Goal: Transaction & Acquisition: Purchase product/service

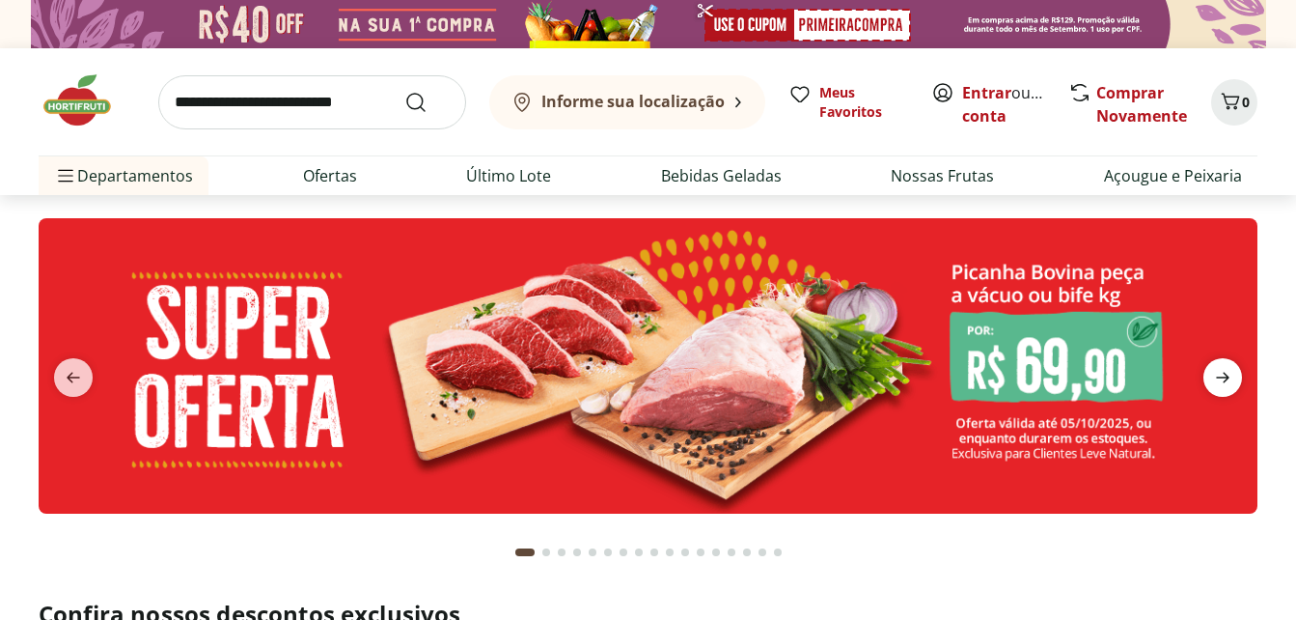
click at [1219, 373] on icon "next" at bounding box center [1222, 377] width 23 height 23
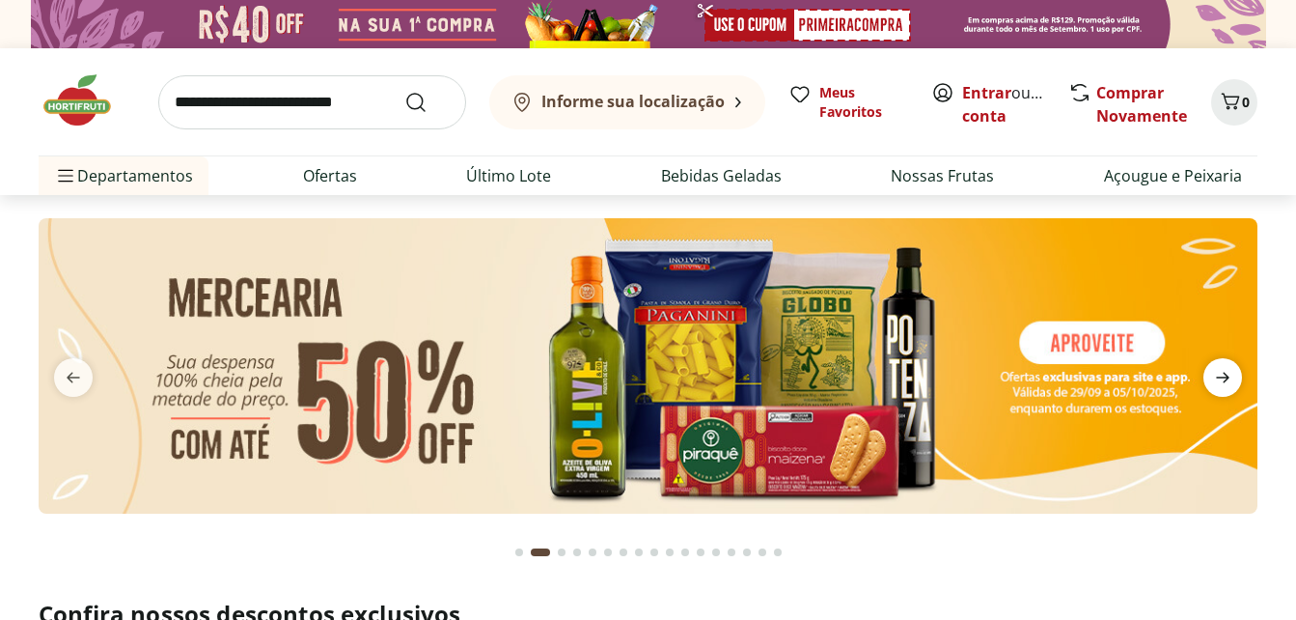
click at [1219, 373] on icon "next" at bounding box center [1222, 377] width 23 height 23
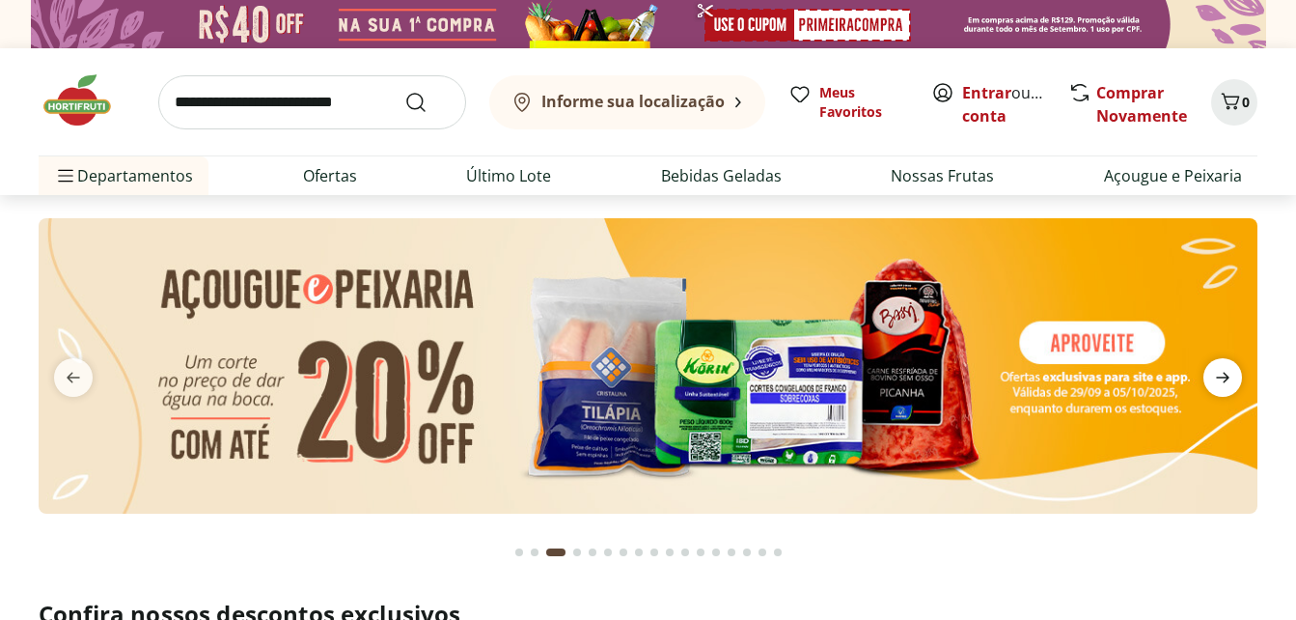
click at [1219, 373] on icon "next" at bounding box center [1222, 377] width 23 height 23
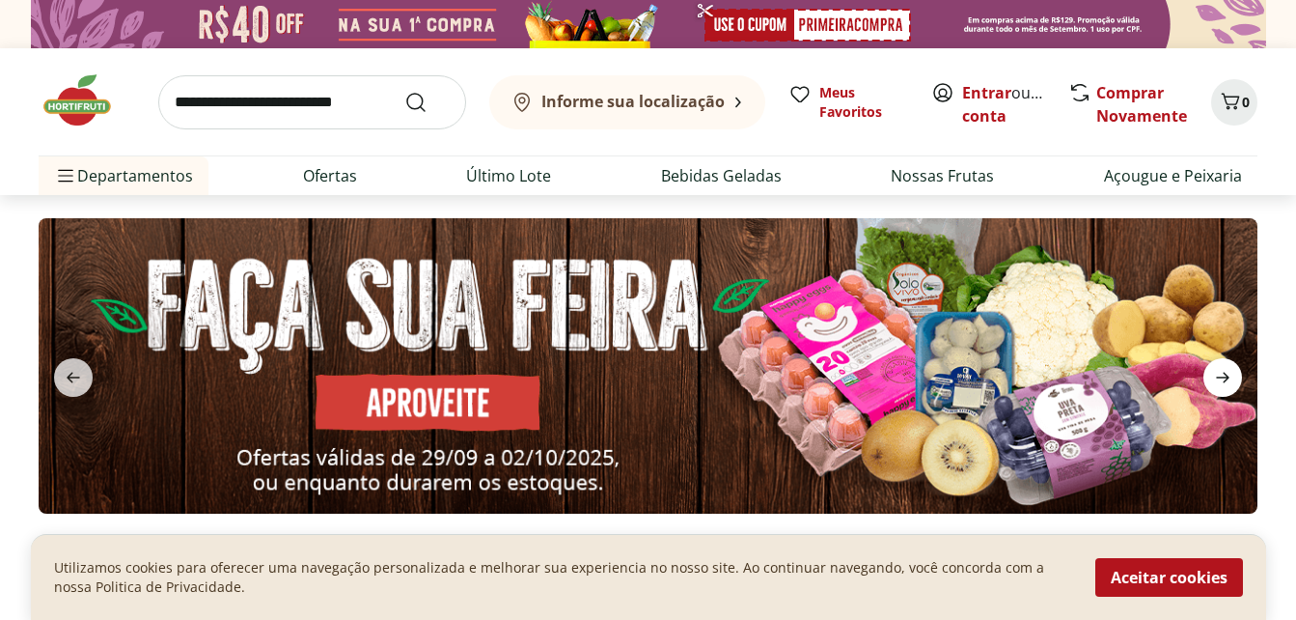
click at [1219, 372] on icon "next" at bounding box center [1222, 377] width 23 height 23
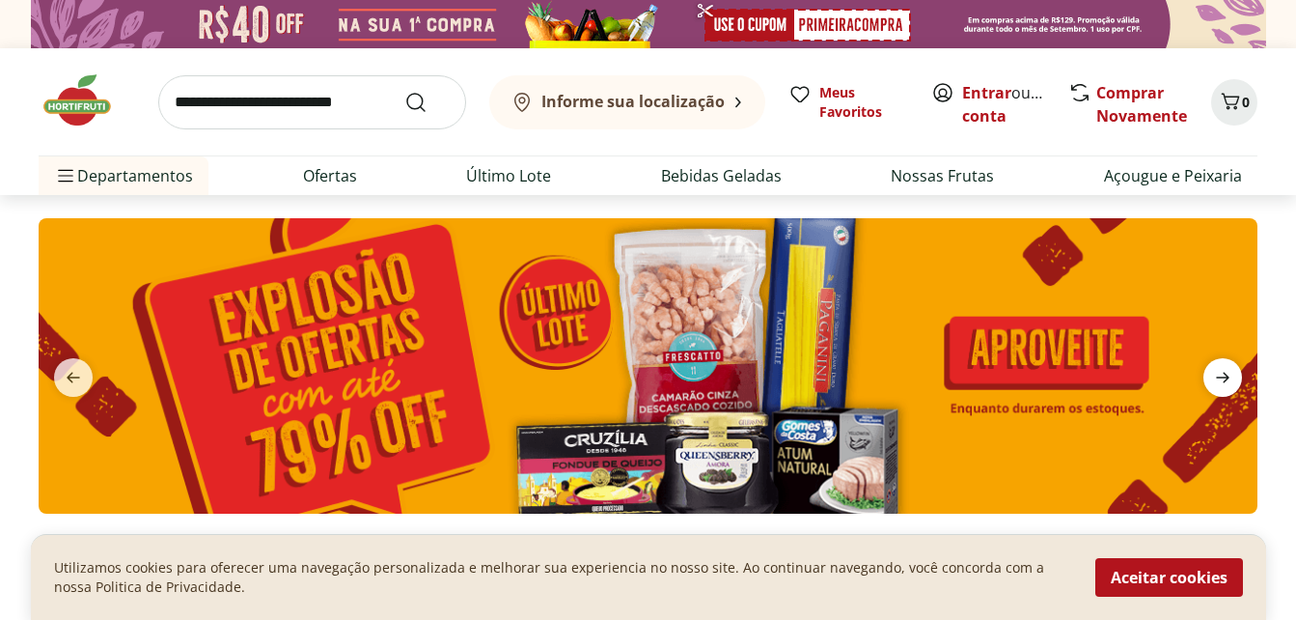
click at [1231, 370] on icon "next" at bounding box center [1222, 377] width 23 height 23
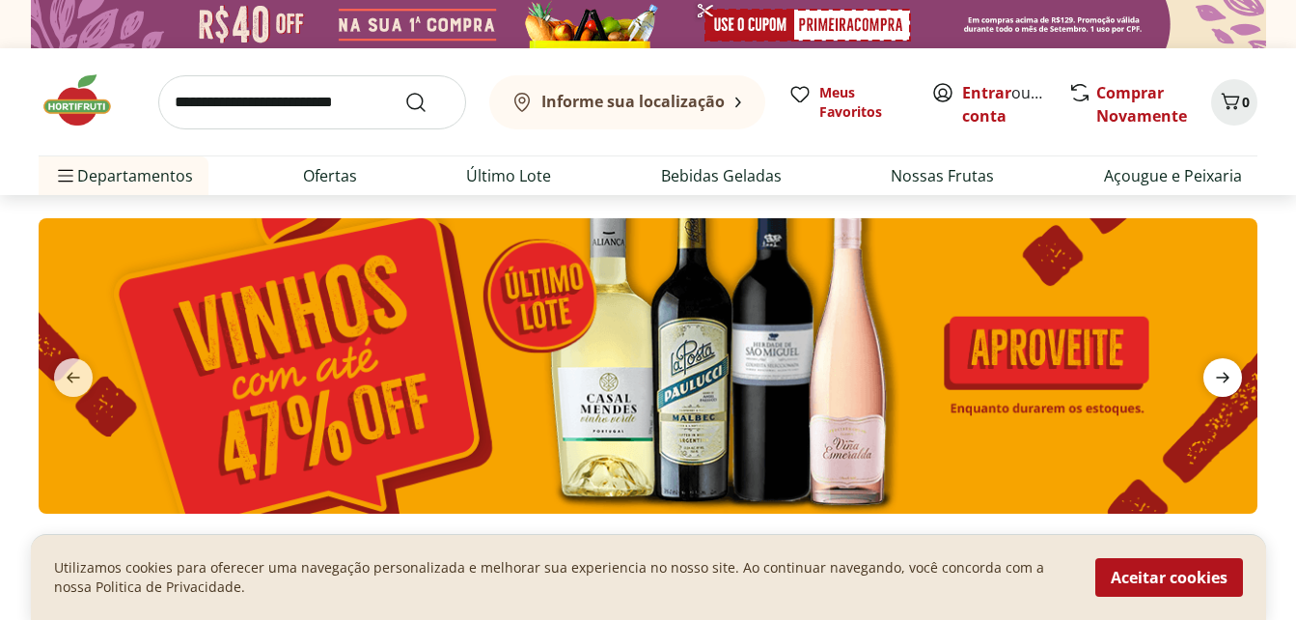
click at [1219, 369] on icon "next" at bounding box center [1222, 377] width 23 height 23
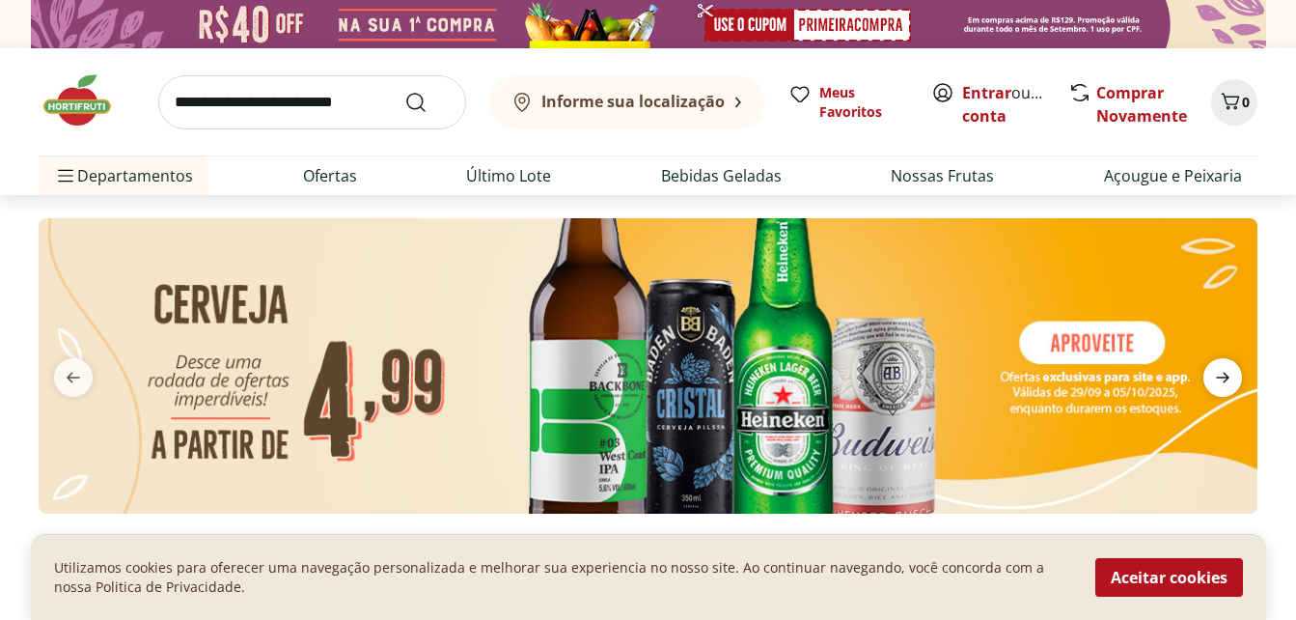
click at [1218, 369] on icon "next" at bounding box center [1222, 377] width 23 height 23
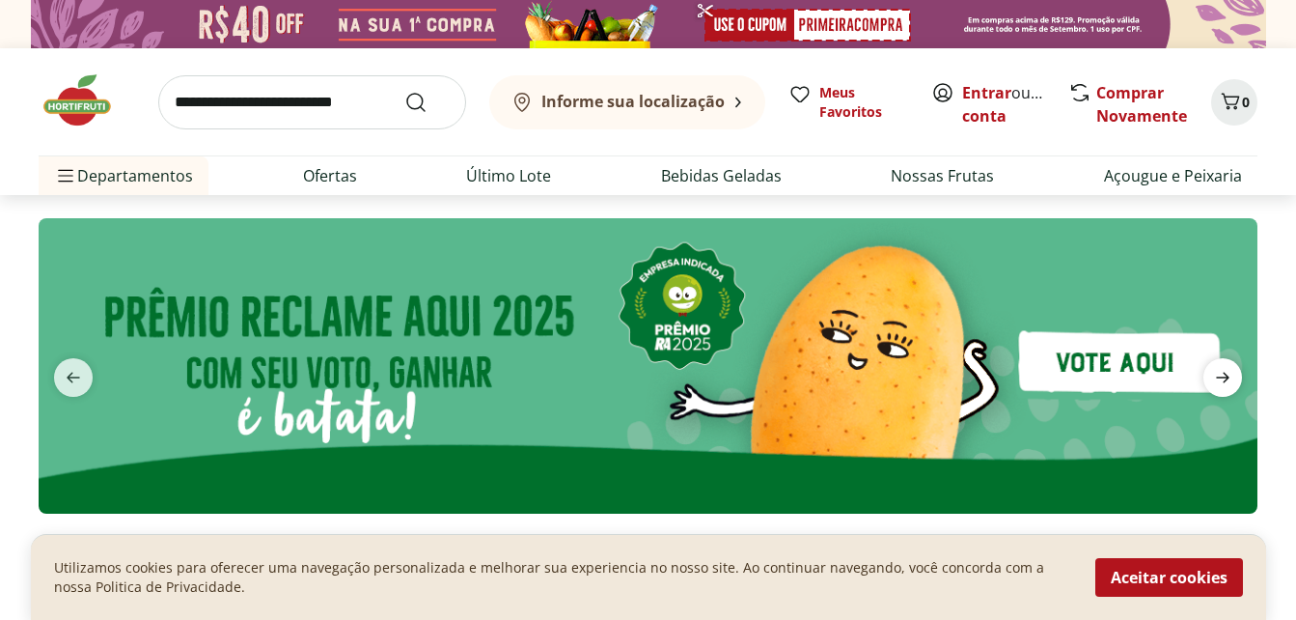
click at [1218, 369] on icon "next" at bounding box center [1222, 377] width 23 height 23
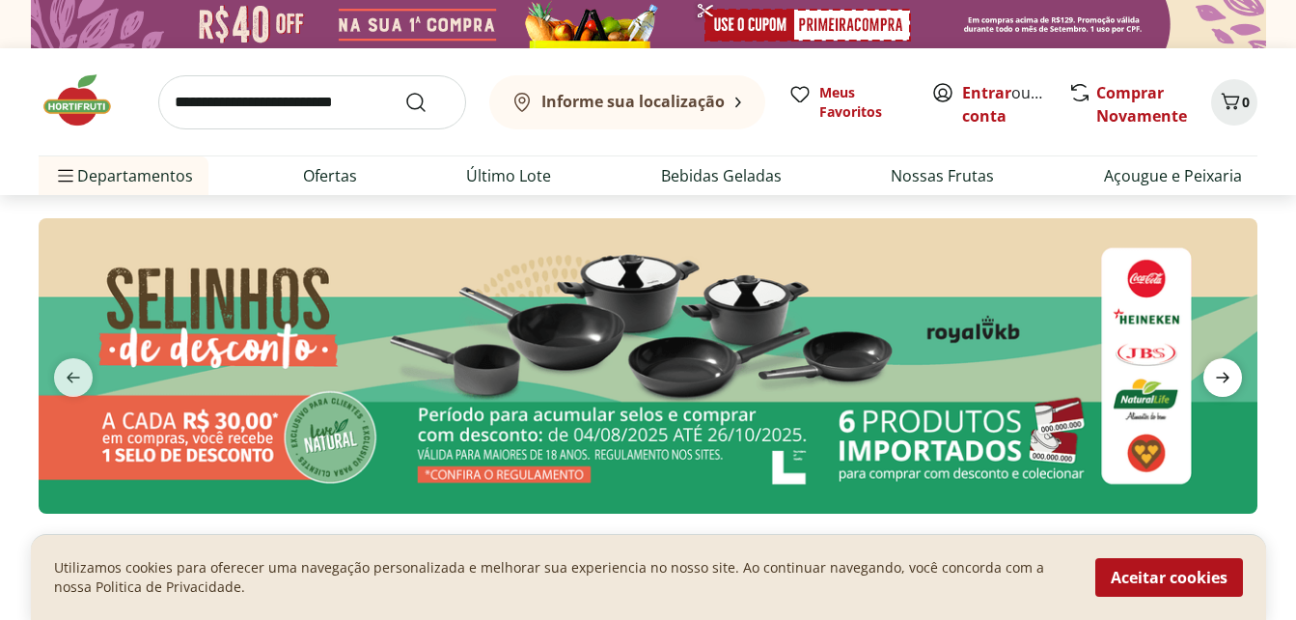
click at [1218, 369] on icon "next" at bounding box center [1222, 377] width 23 height 23
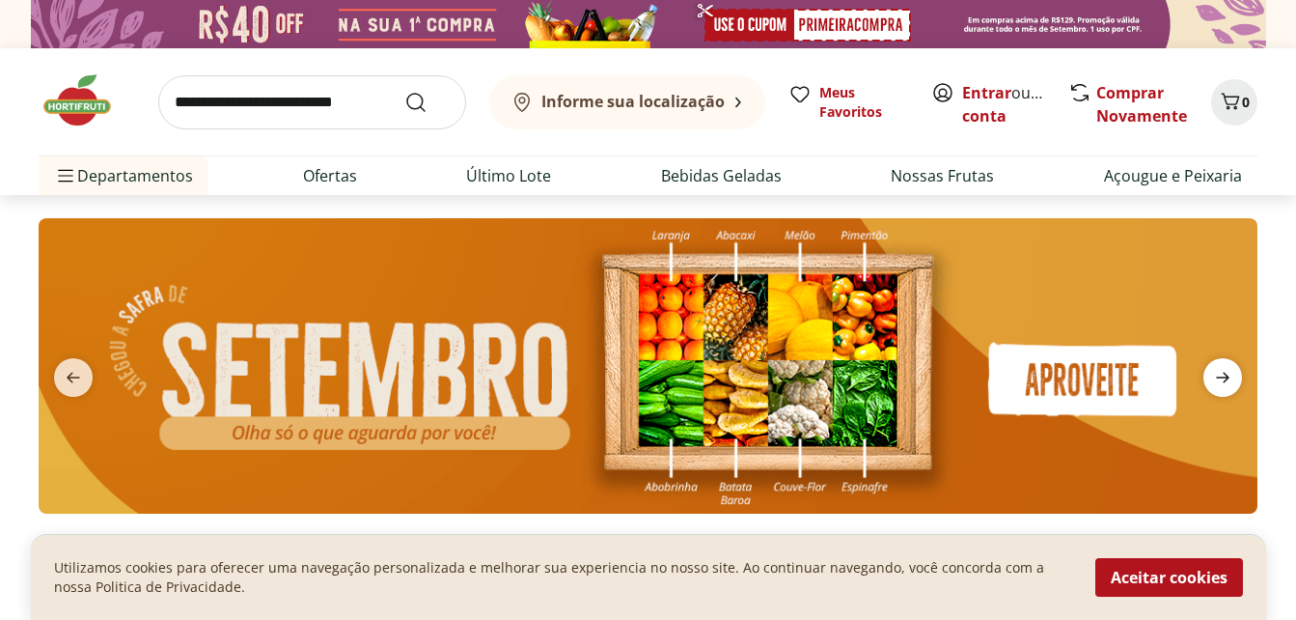
click at [1218, 369] on icon "next" at bounding box center [1222, 377] width 23 height 23
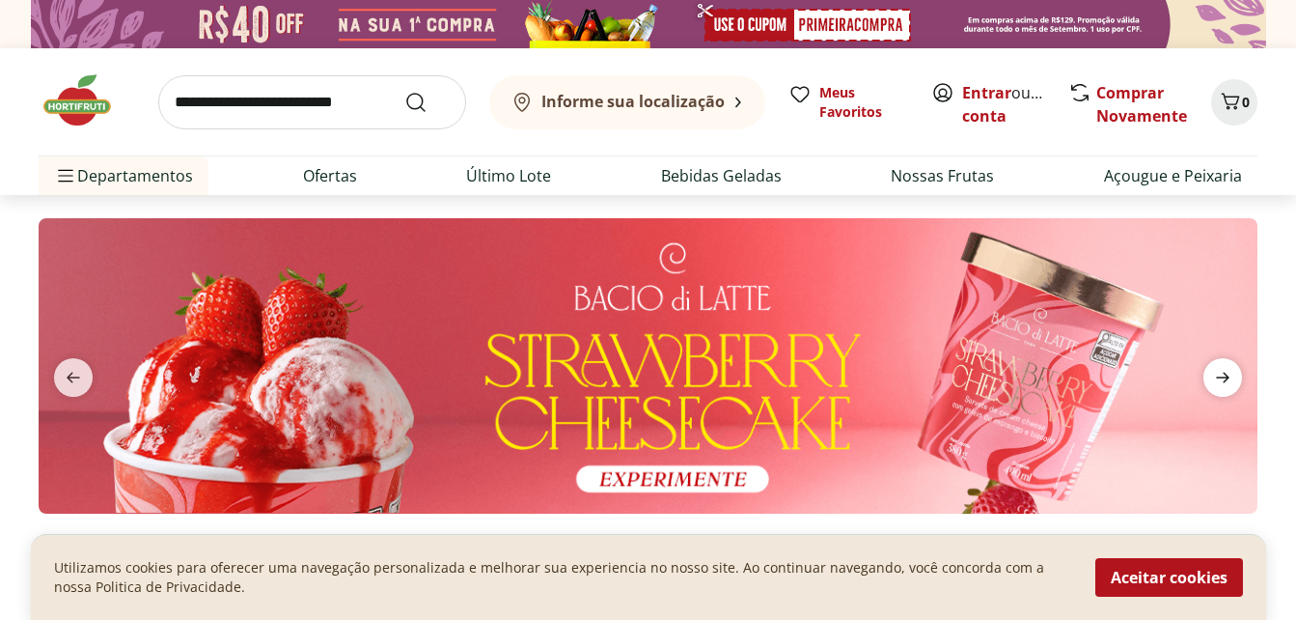
click at [1218, 369] on icon "next" at bounding box center [1222, 377] width 23 height 23
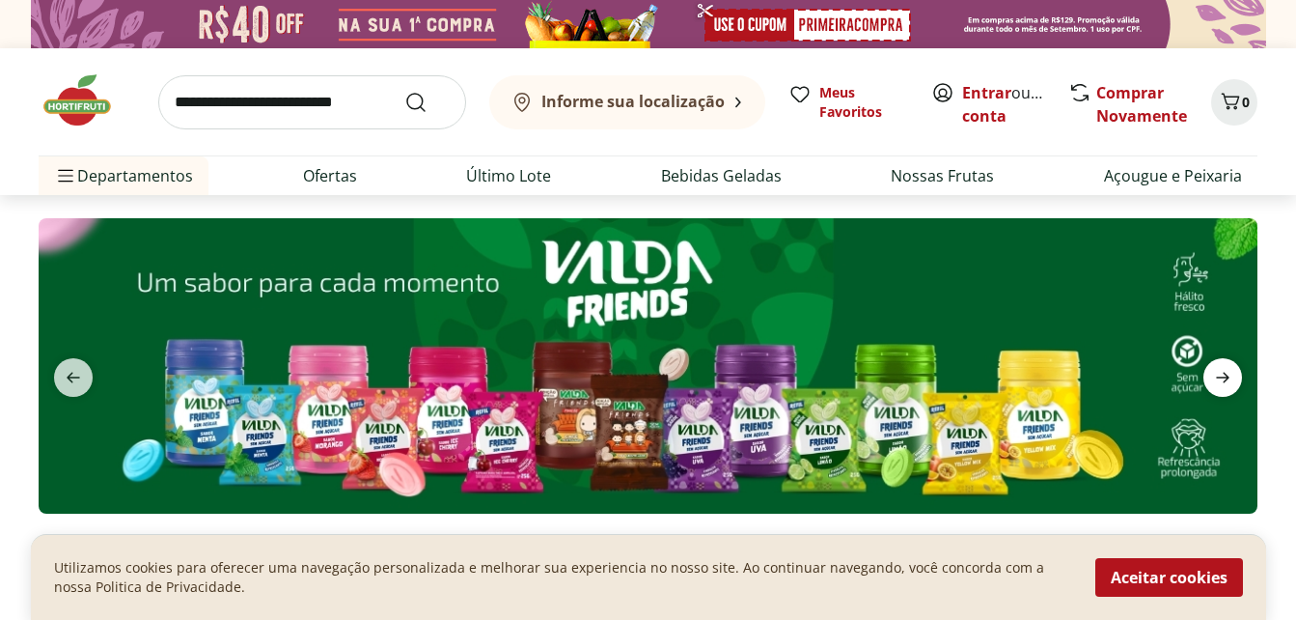
click at [1218, 369] on icon "next" at bounding box center [1222, 377] width 23 height 23
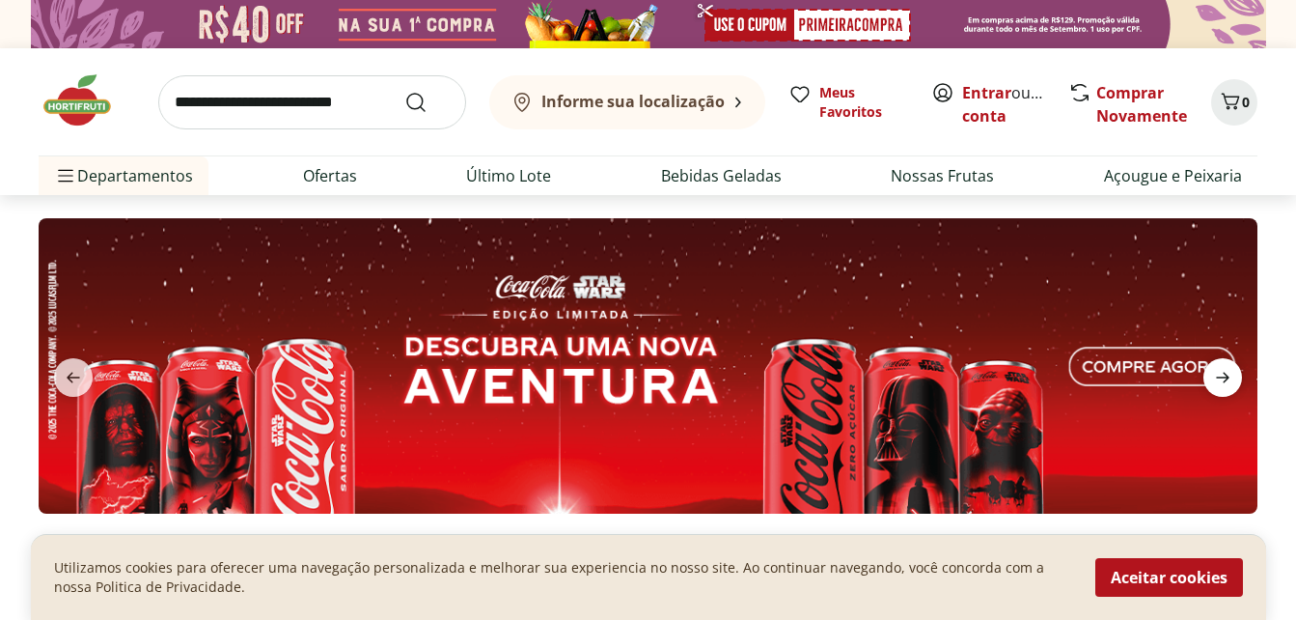
click at [1218, 369] on icon "next" at bounding box center [1222, 377] width 23 height 23
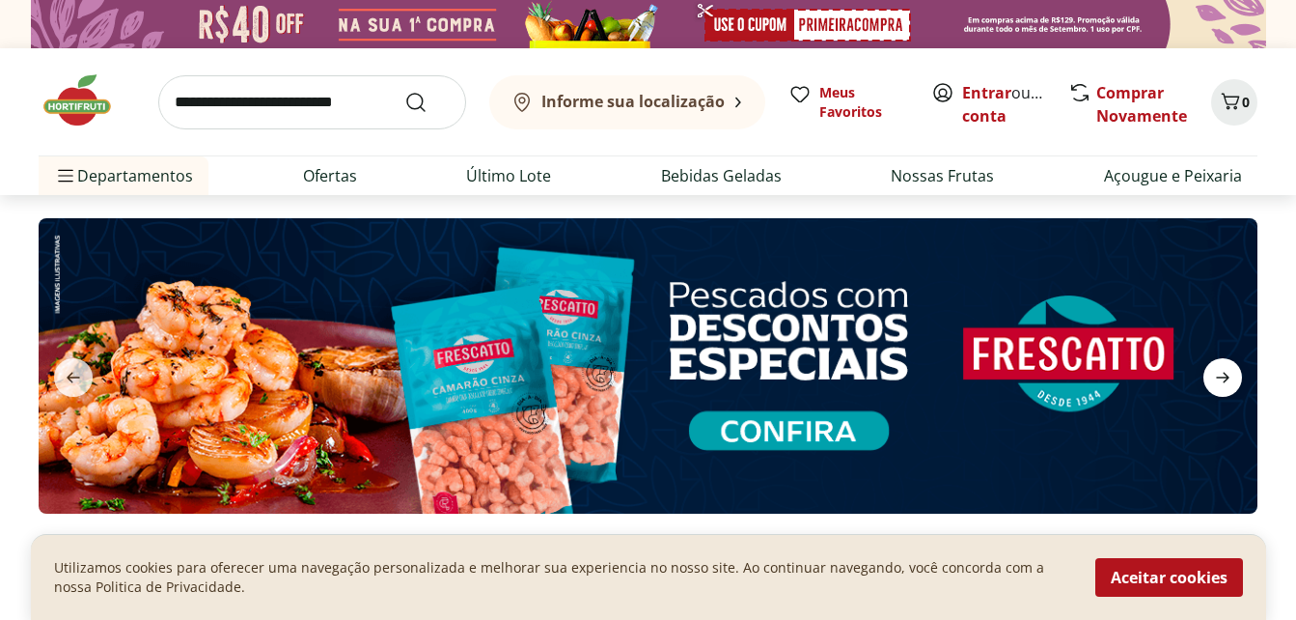
click at [1218, 369] on icon "next" at bounding box center [1222, 377] width 23 height 23
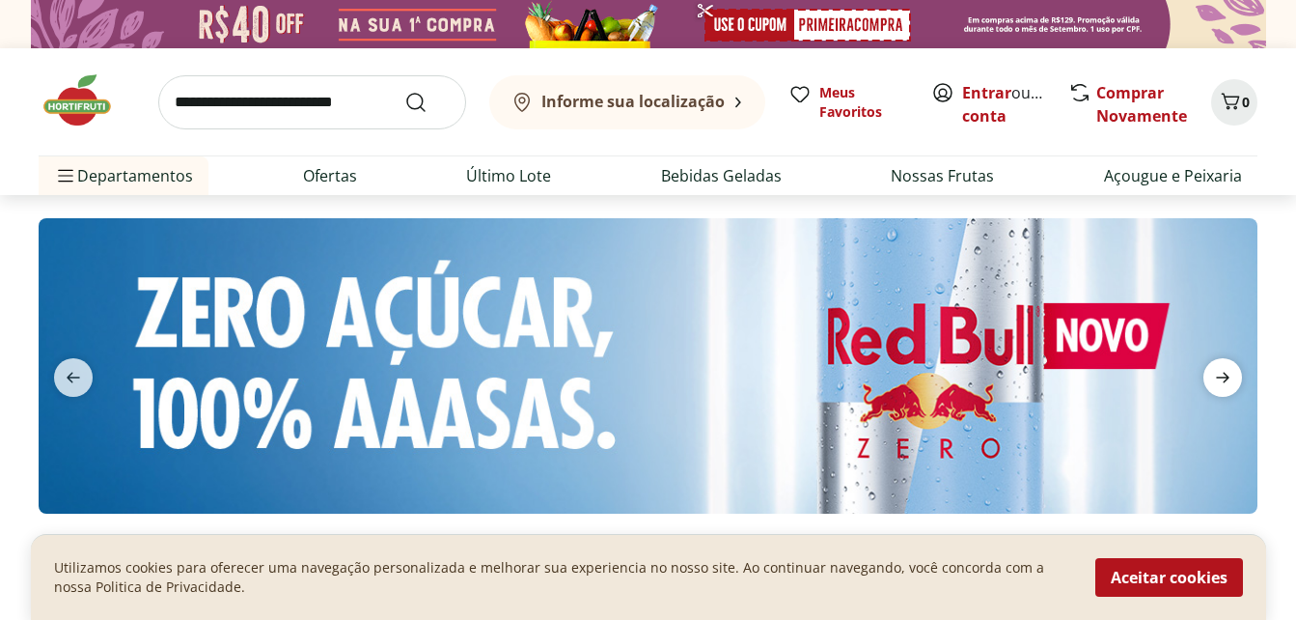
click at [1218, 369] on icon "next" at bounding box center [1222, 377] width 23 height 23
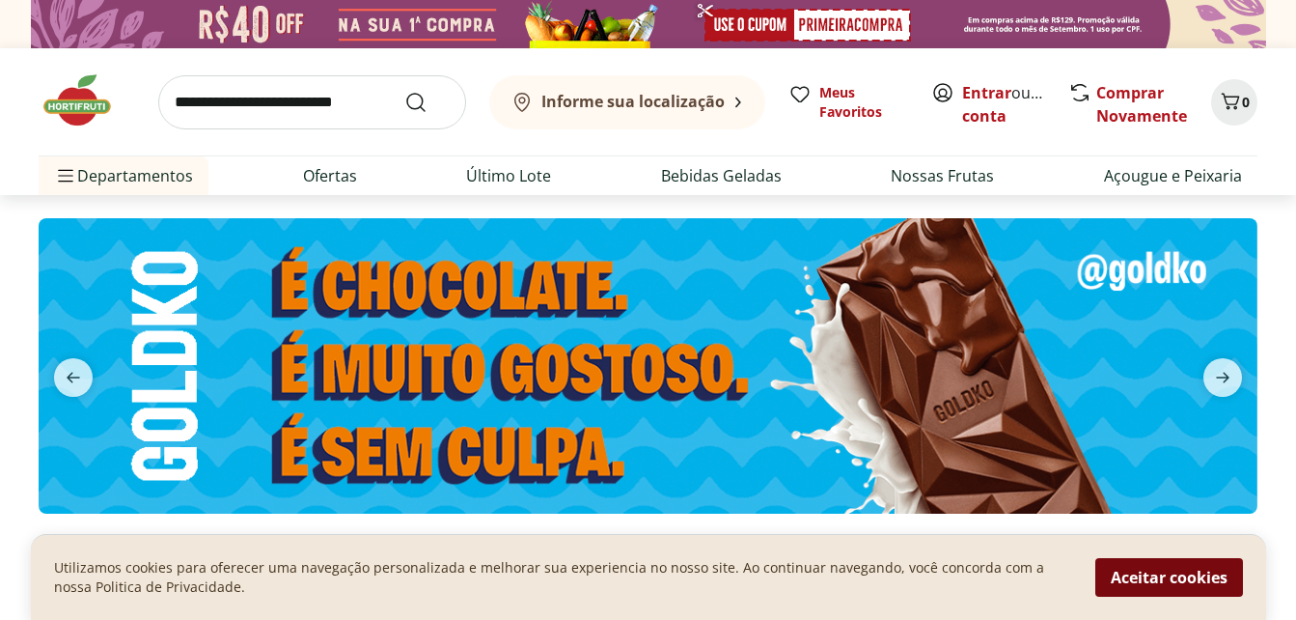
click at [1137, 576] on button "Aceitar cookies" at bounding box center [1169, 577] width 148 height 39
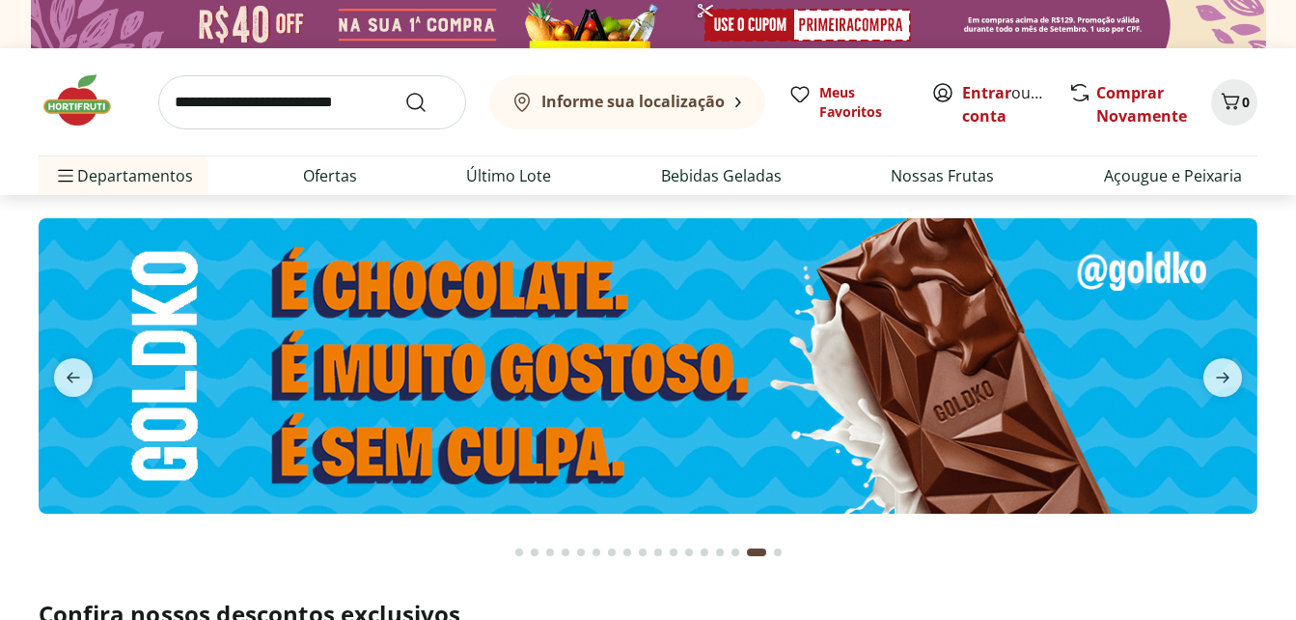
click at [603, 317] on img at bounding box center [648, 365] width 1219 height 295
select select "**********"
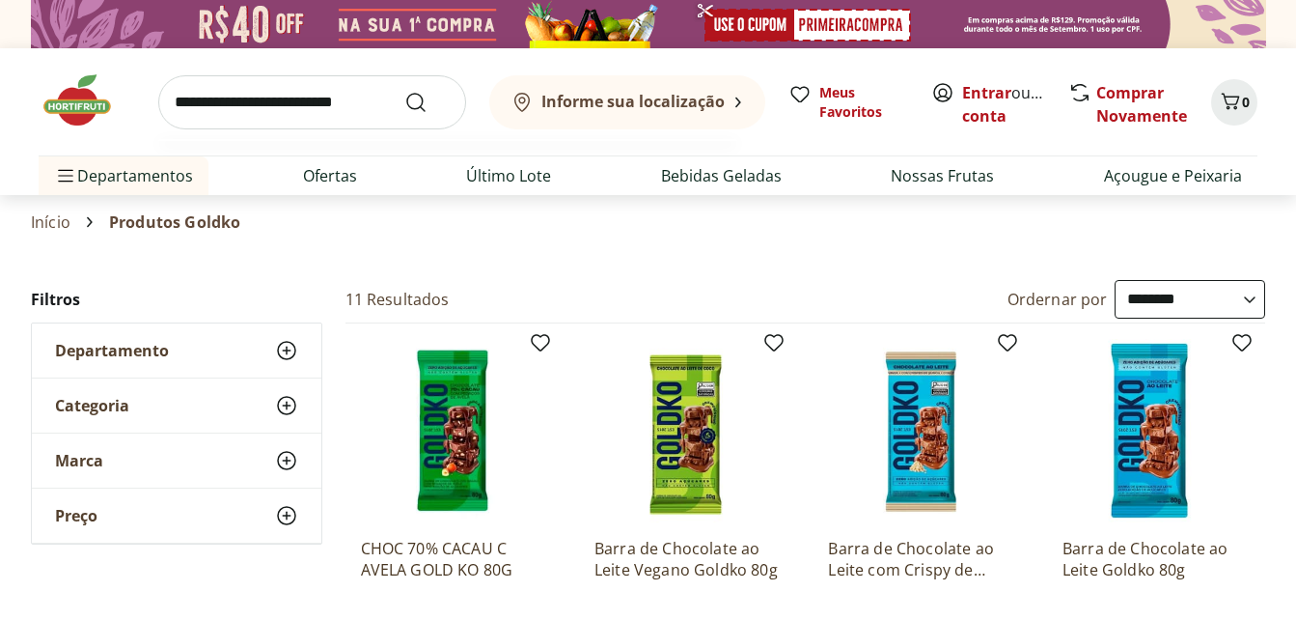
click at [272, 94] on input "search" at bounding box center [312, 102] width 308 height 54
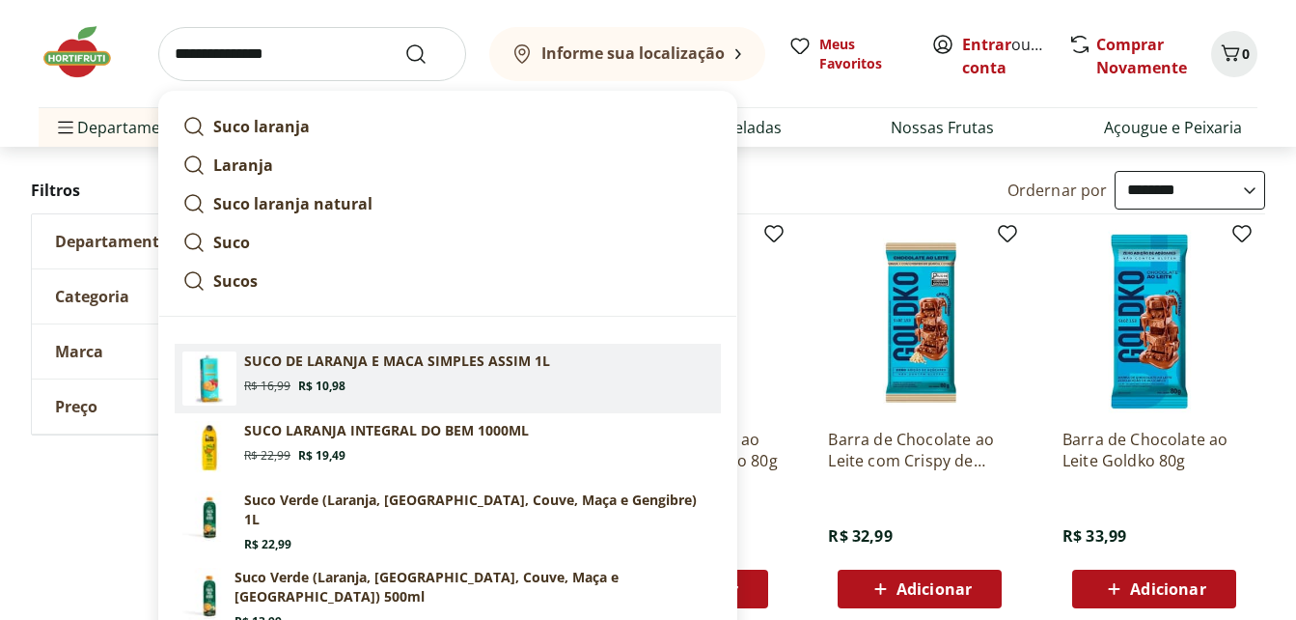
scroll to position [193, 0]
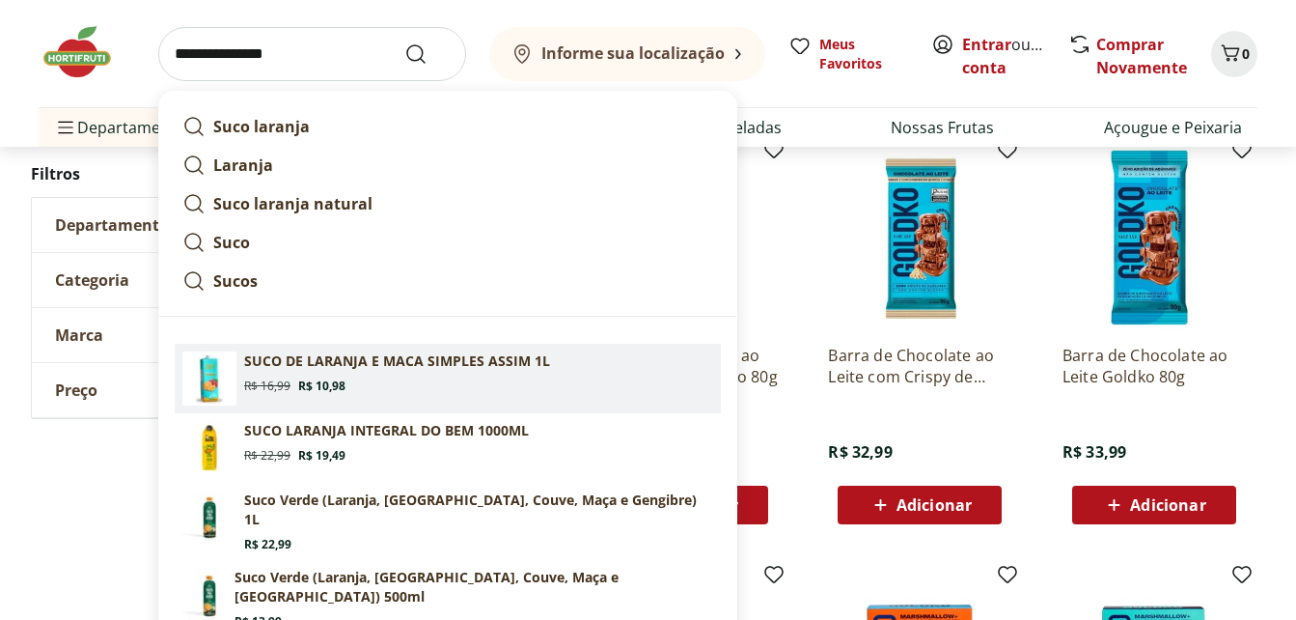
type input "**********"
click at [404, 42] on button "Submit Search" at bounding box center [427, 53] width 46 height 23
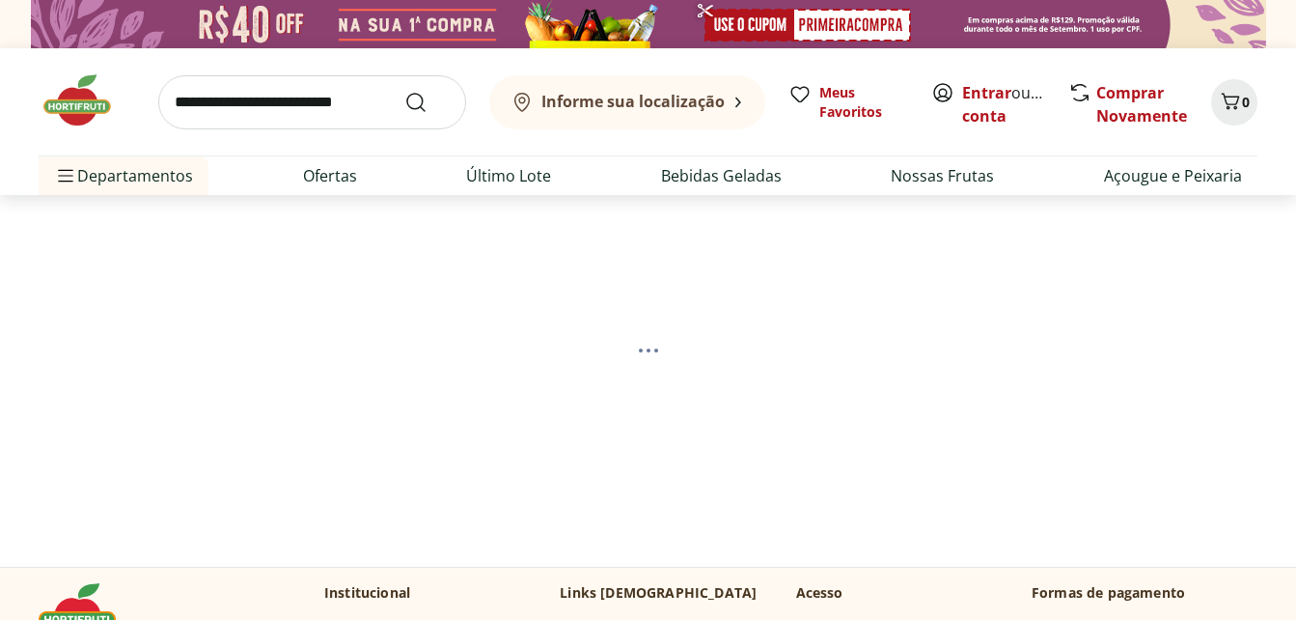
select select "**********"
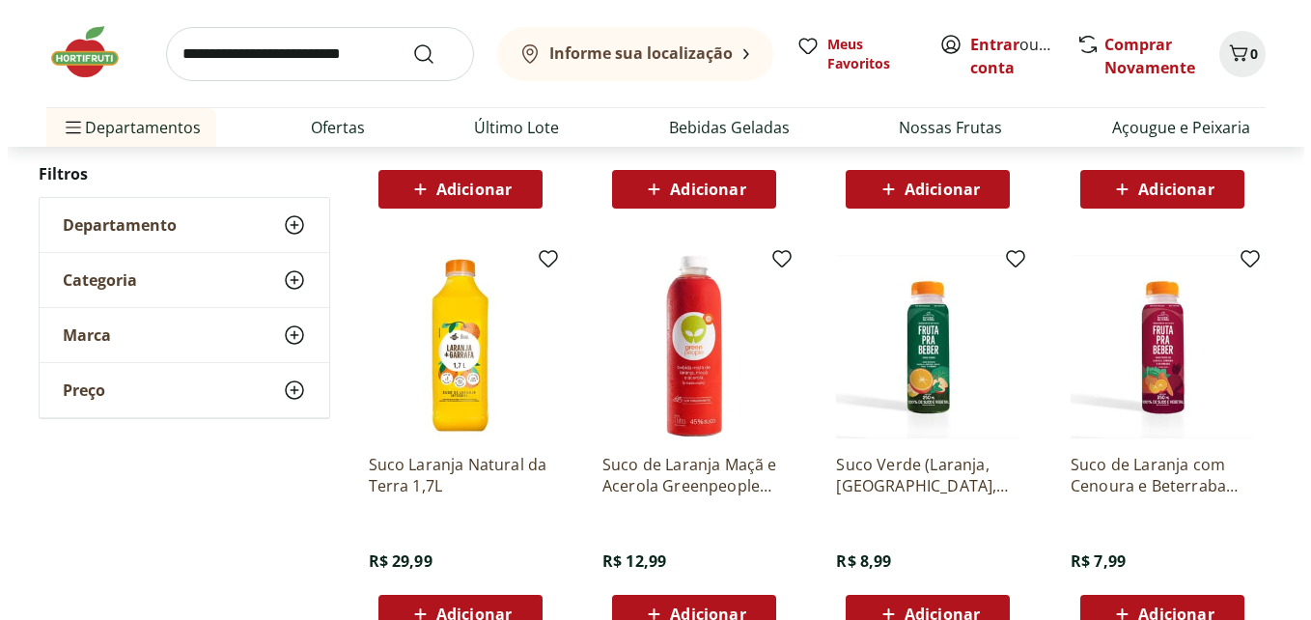
scroll to position [676, 0]
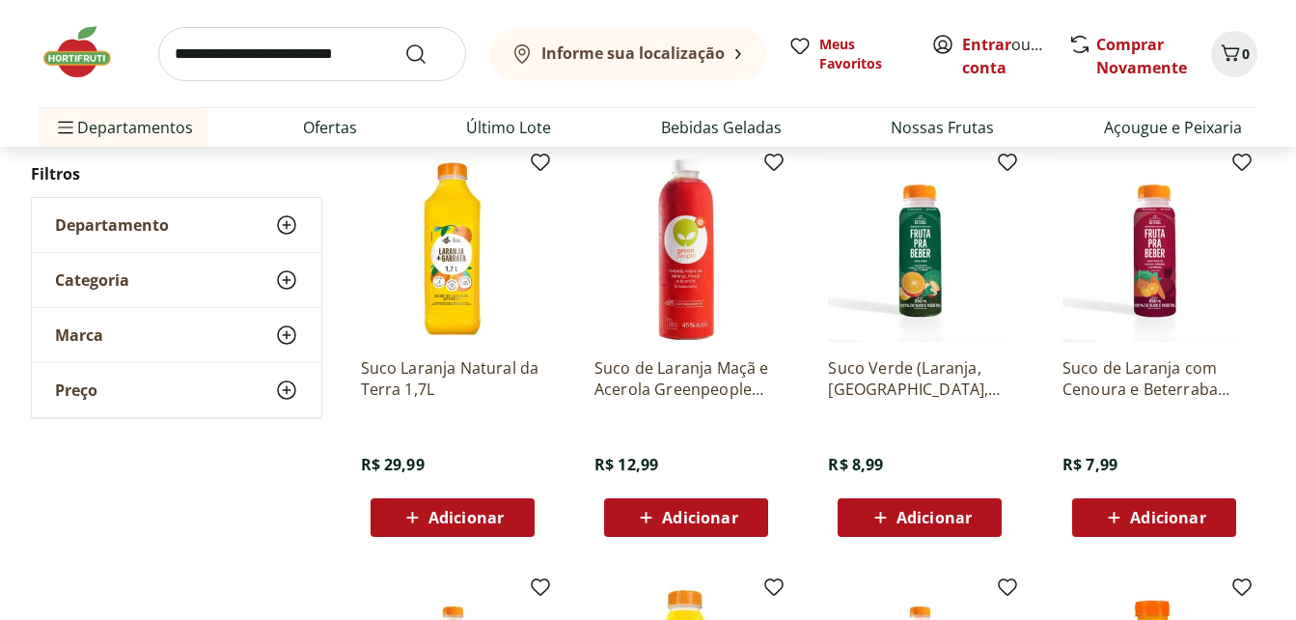
click at [468, 510] on span "Adicionar" at bounding box center [466, 517] width 75 height 15
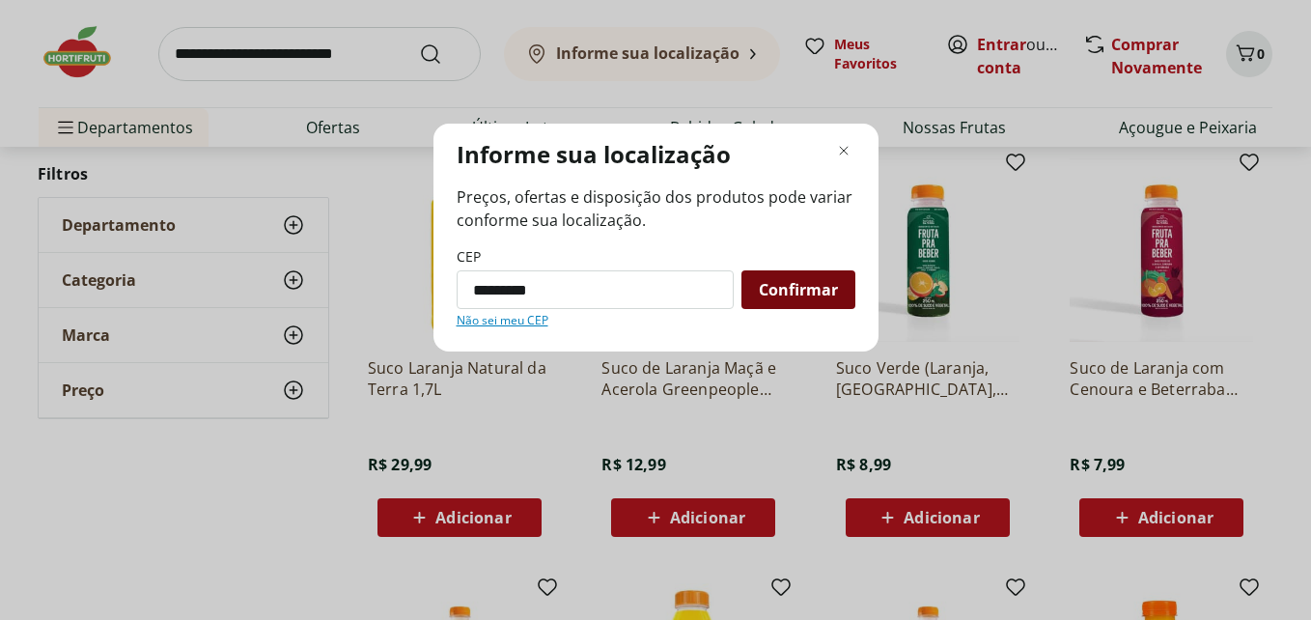
type input "*********"
click at [795, 290] on span "Confirmar" at bounding box center [798, 289] width 79 height 15
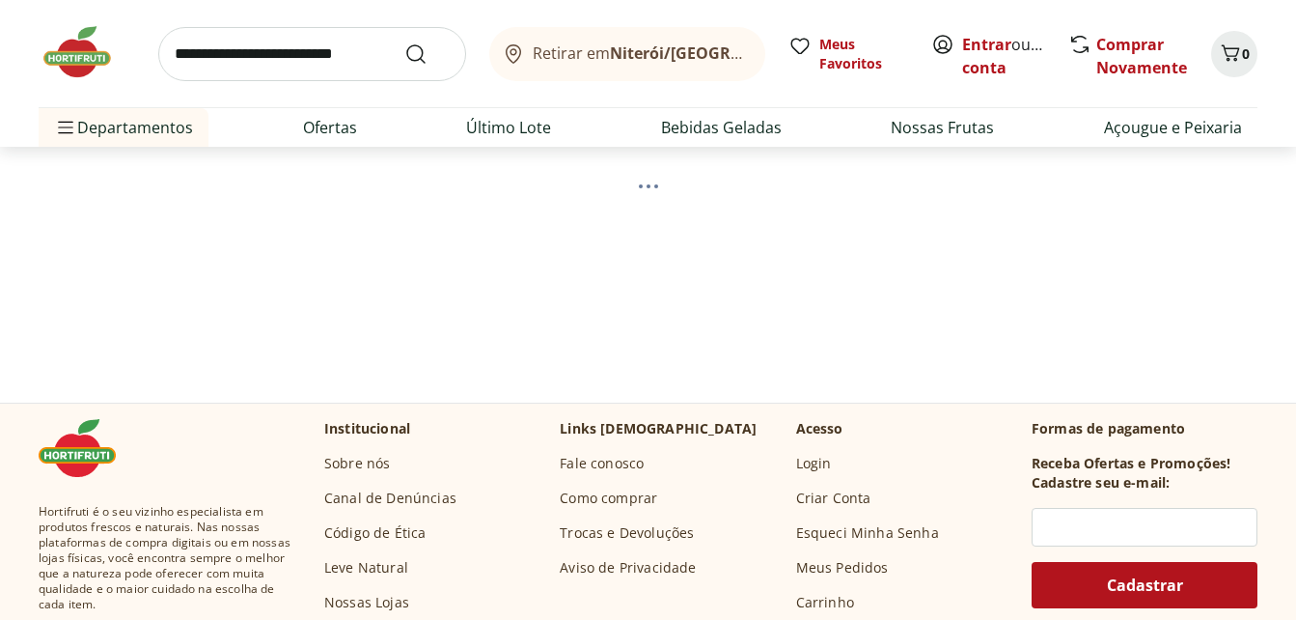
scroll to position [0, 0]
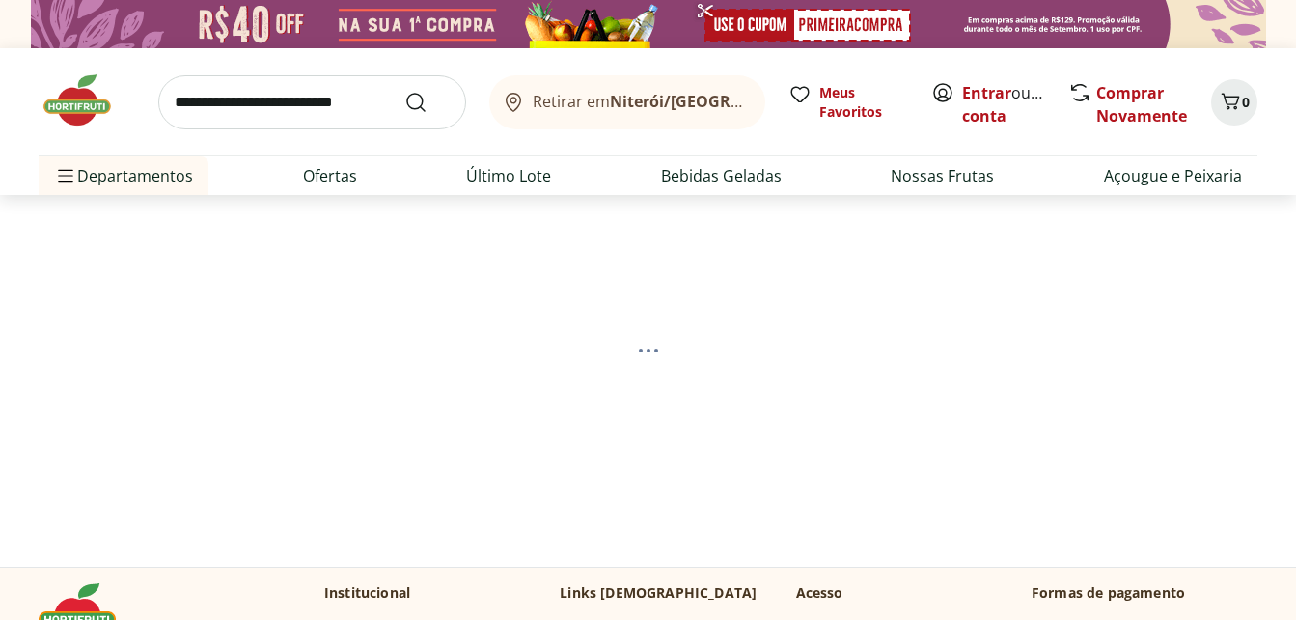
select select "**********"
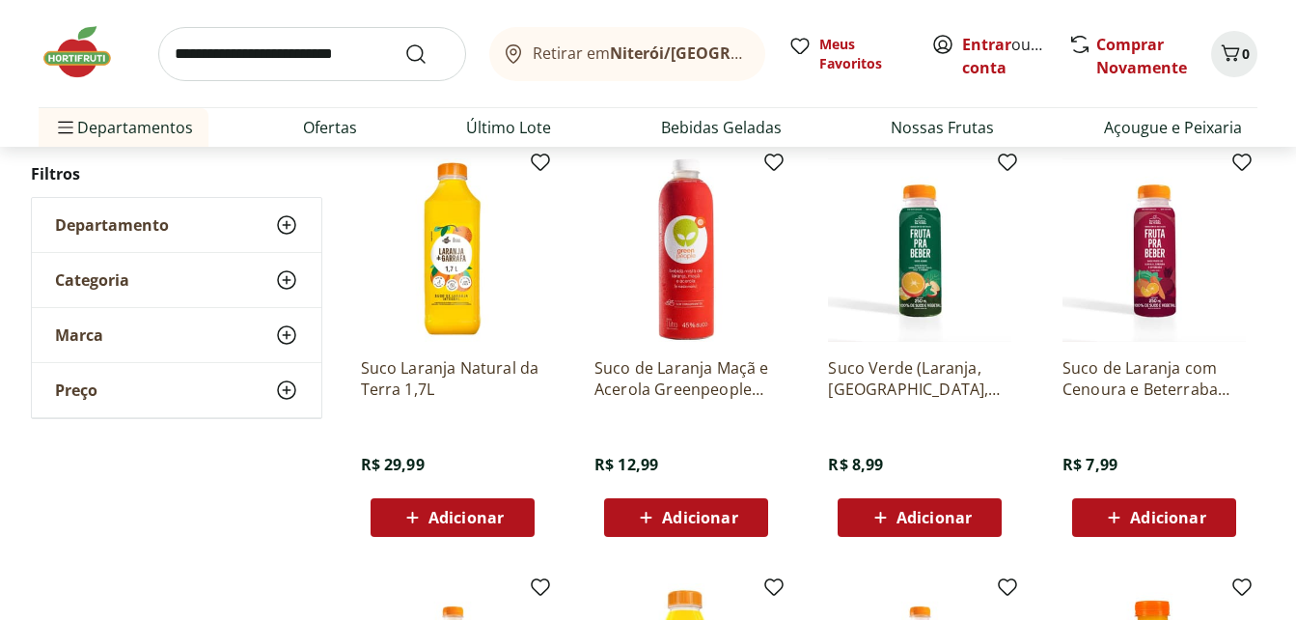
click at [464, 510] on span "Adicionar" at bounding box center [466, 517] width 75 height 15
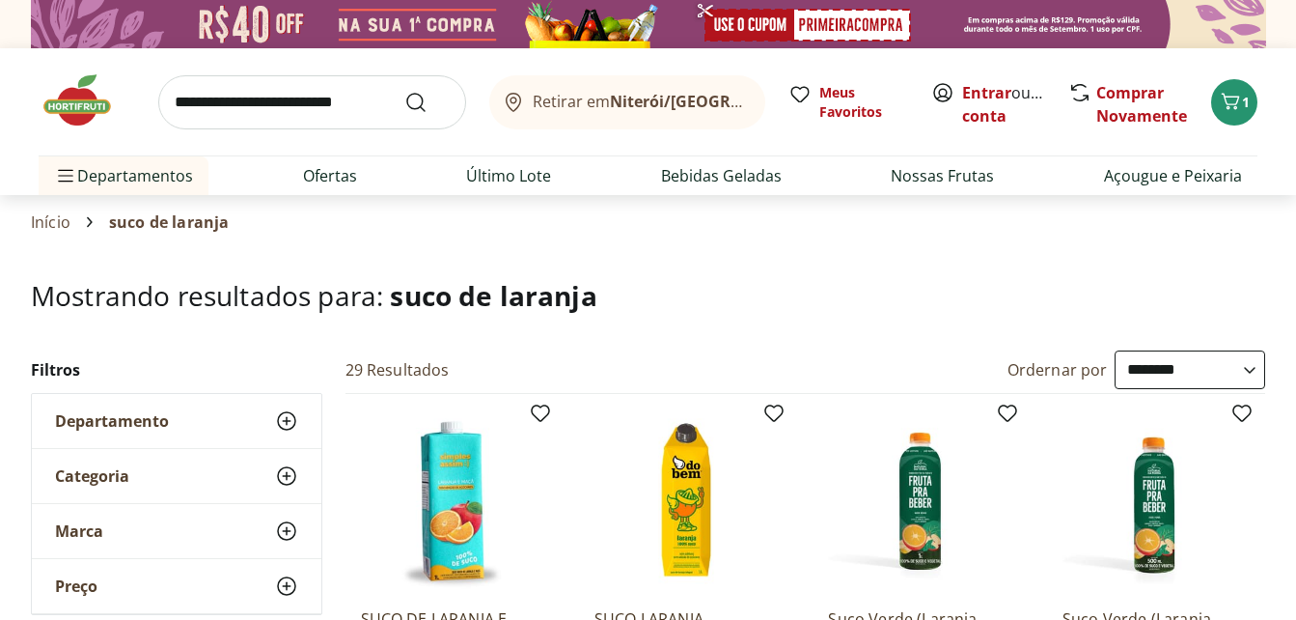
click at [84, 104] on img at bounding box center [87, 100] width 97 height 58
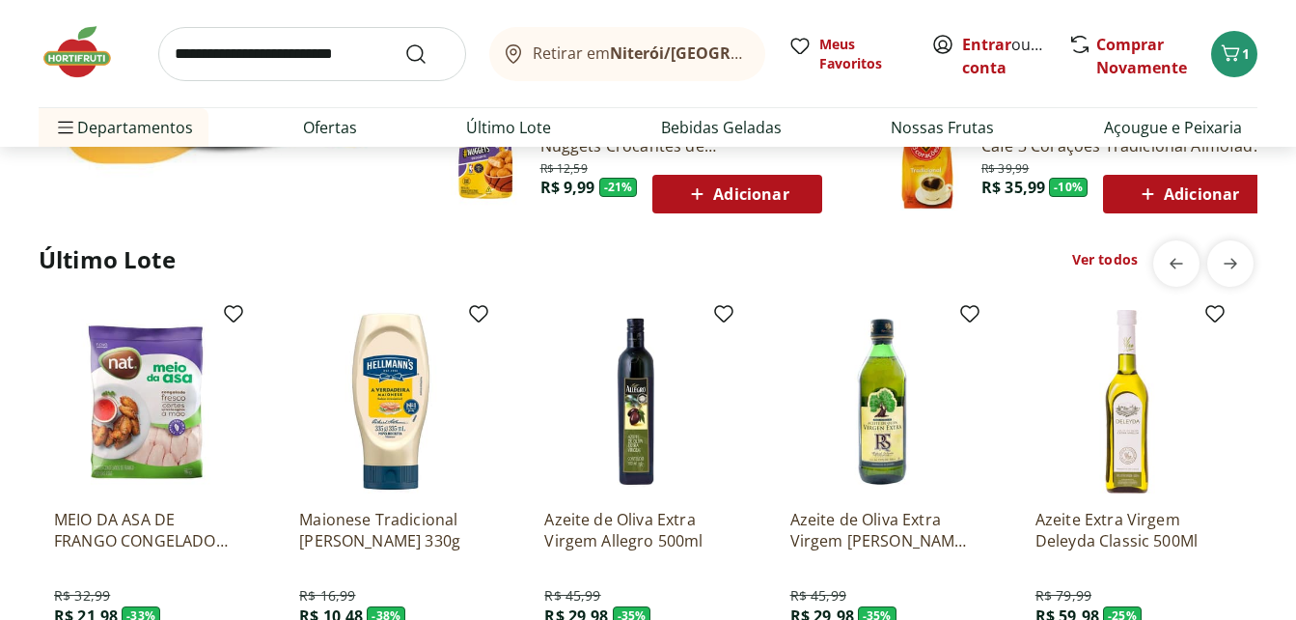
scroll to position [1448, 0]
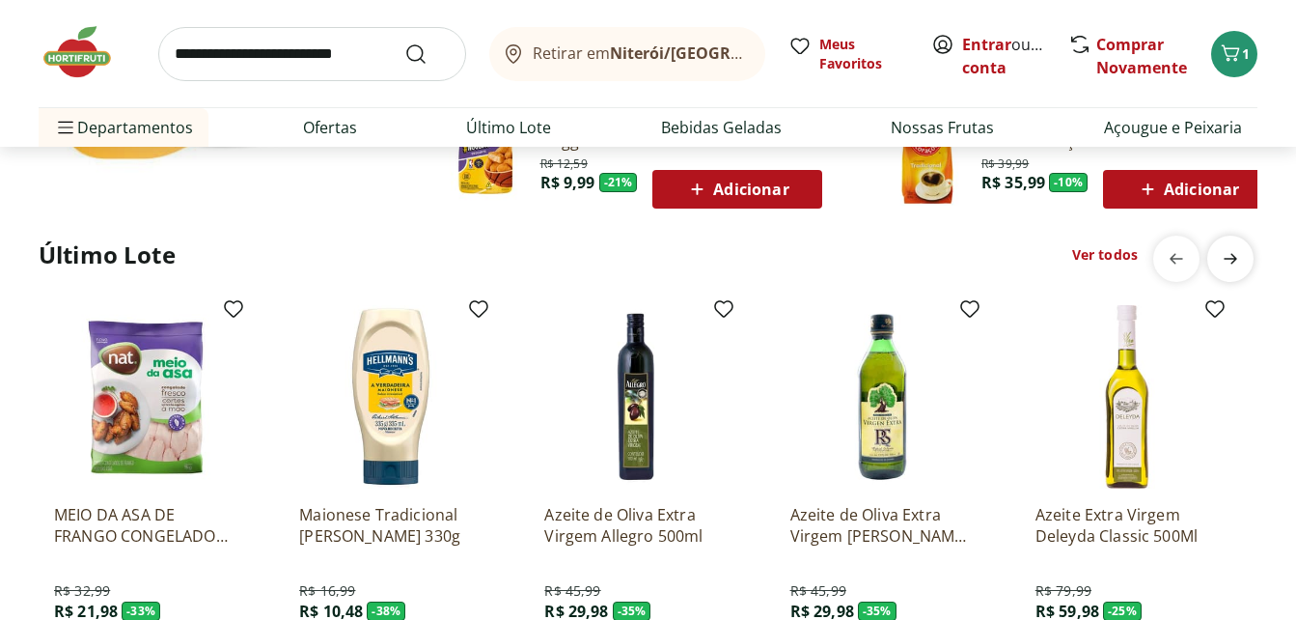
click at [1231, 255] on icon "next" at bounding box center [1230, 258] width 23 height 23
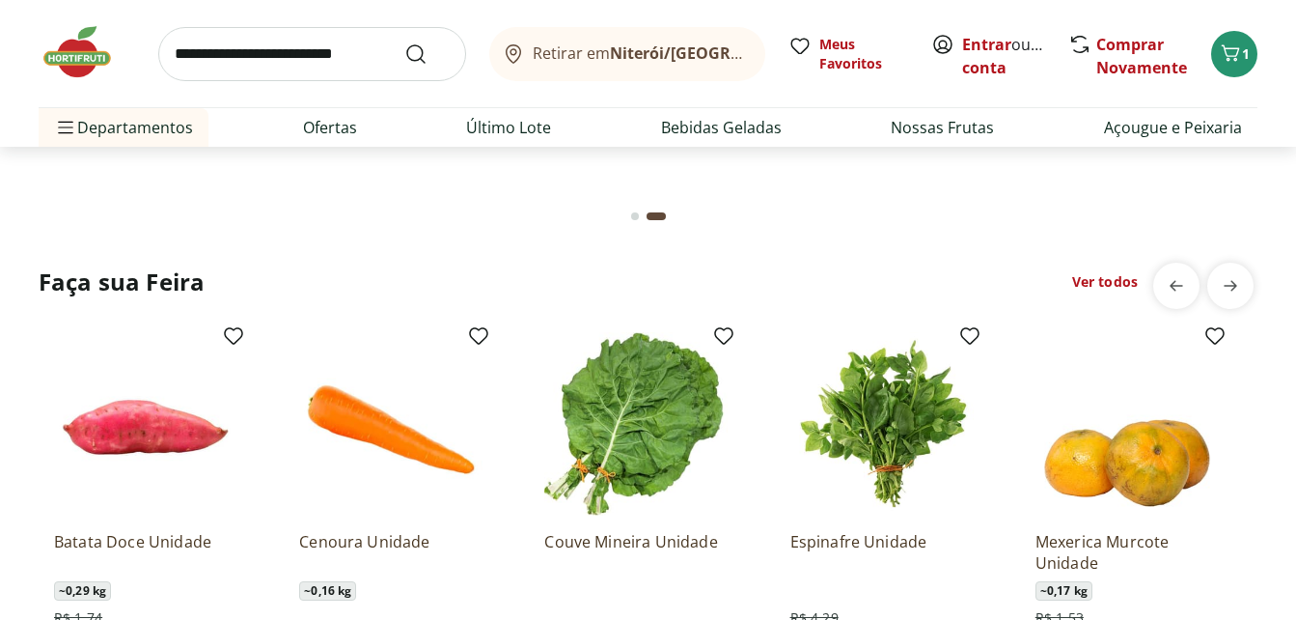
scroll to position [2027, 0]
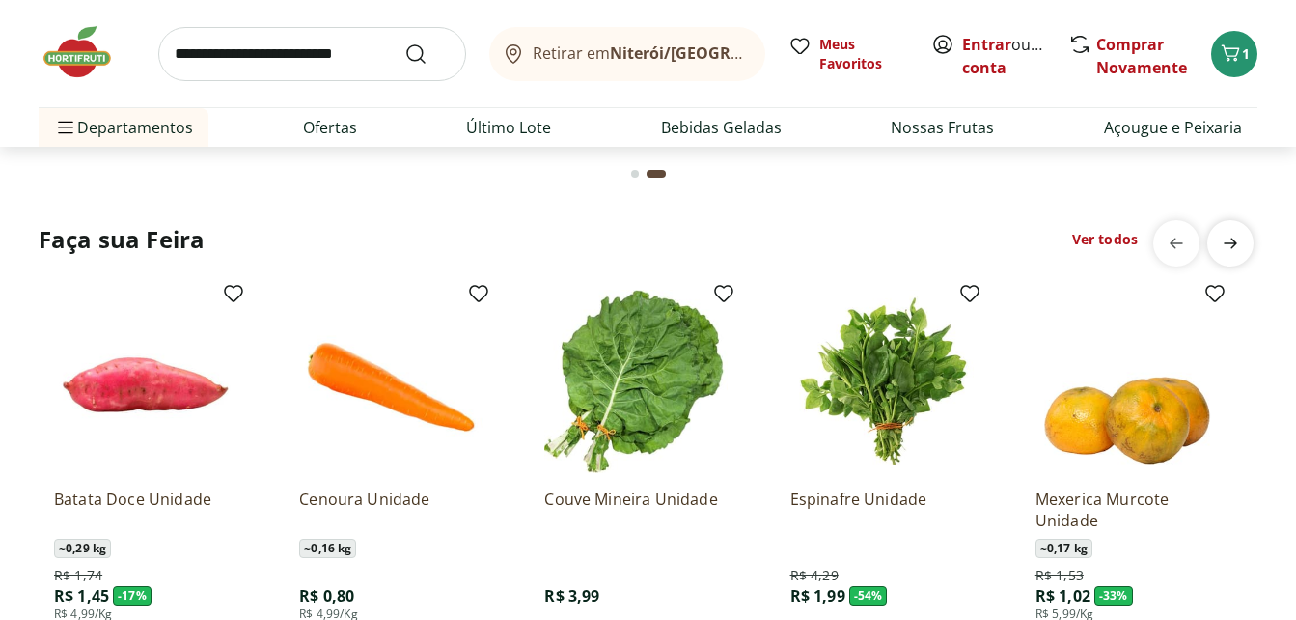
click at [1231, 244] on icon "next" at bounding box center [1230, 243] width 23 height 23
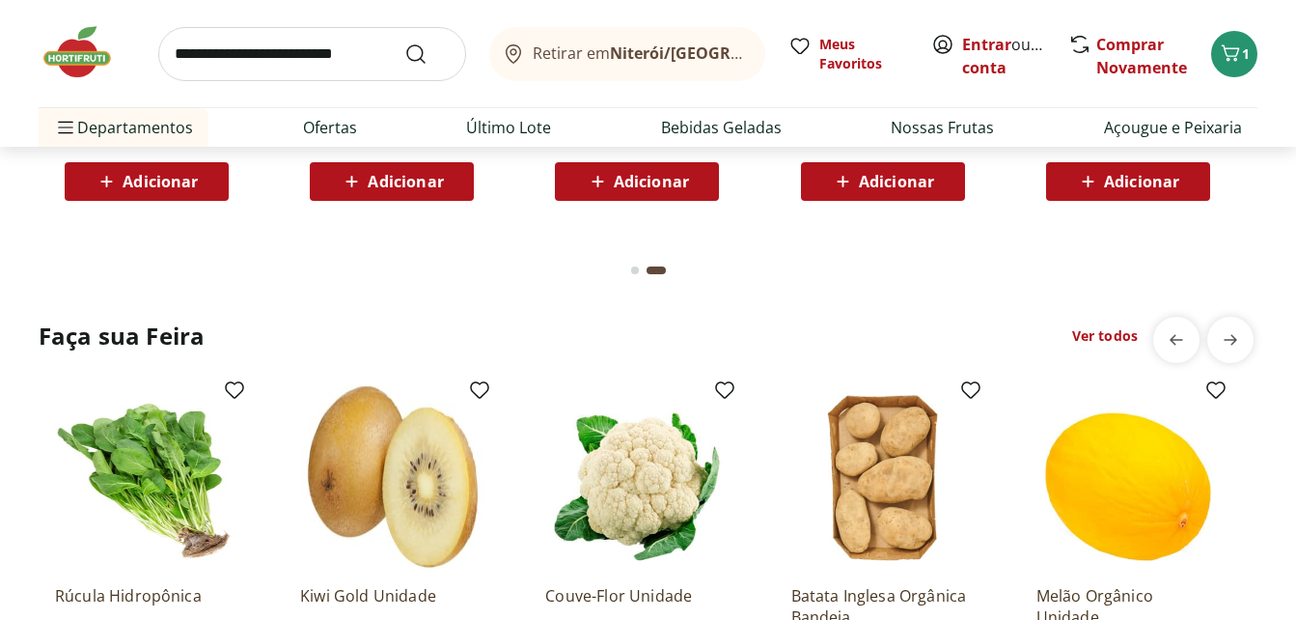
scroll to position [1737, 0]
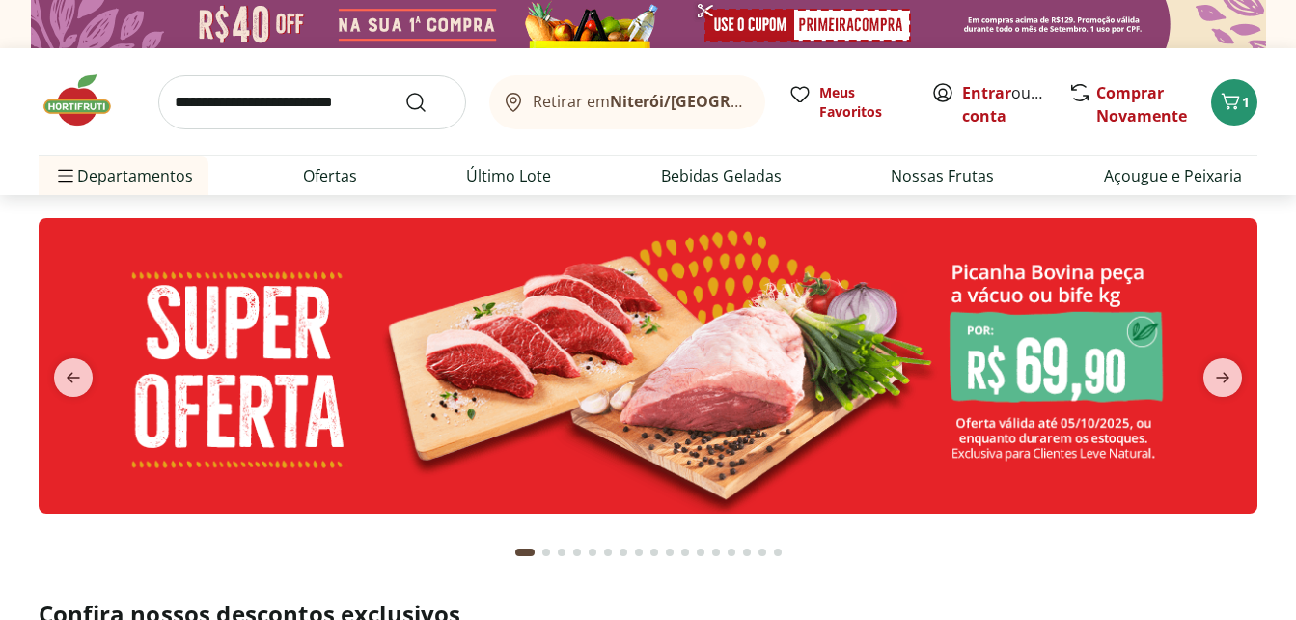
click at [293, 94] on input "search" at bounding box center [312, 102] width 308 height 54
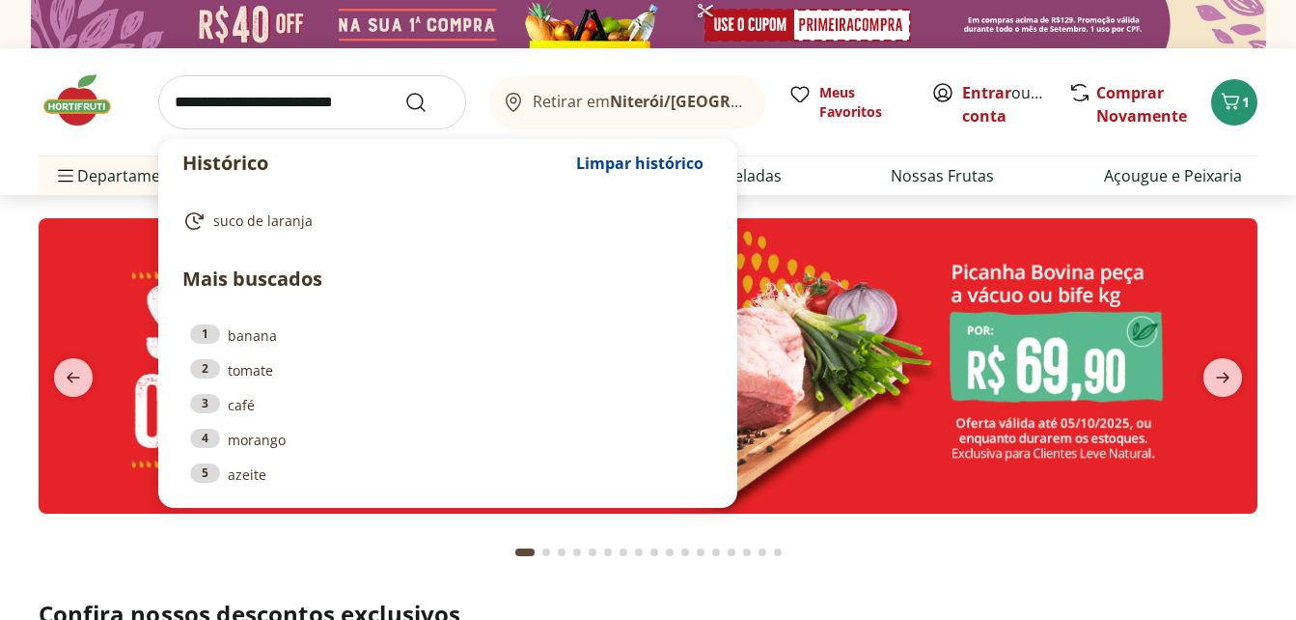
click at [293, 94] on input "search" at bounding box center [312, 102] width 308 height 54
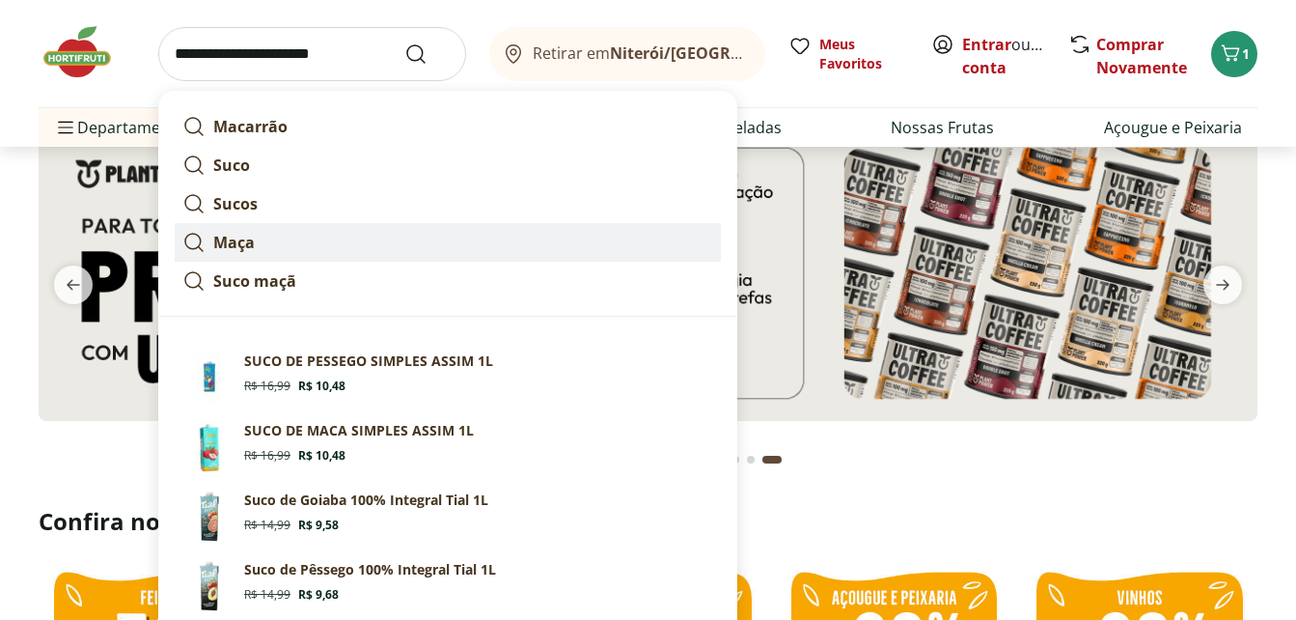
scroll to position [97, 0]
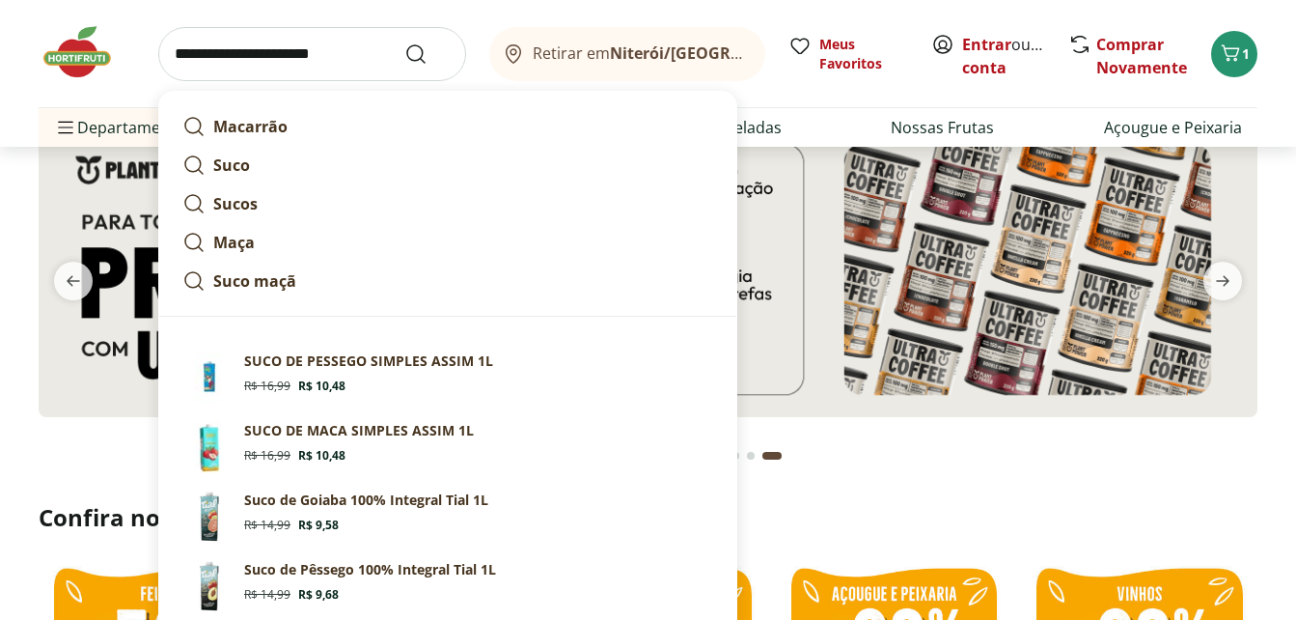
click at [289, 64] on input "**********" at bounding box center [312, 54] width 308 height 54
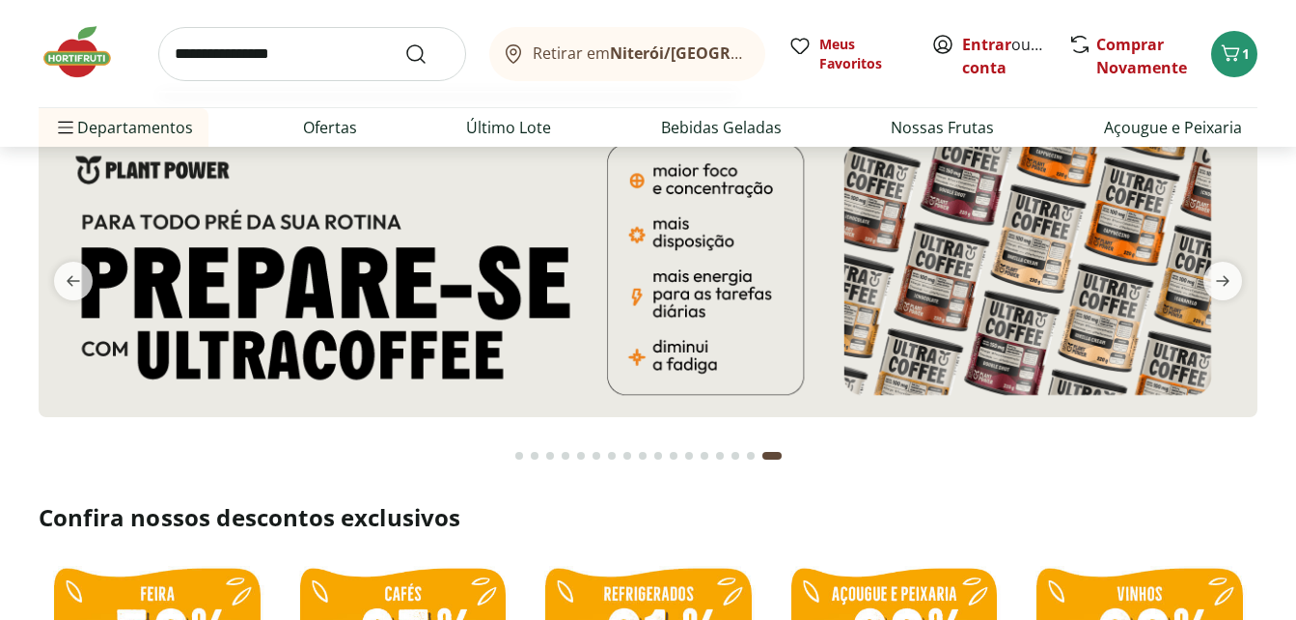
type input "**********"
click at [404, 42] on button "Submit Search" at bounding box center [427, 53] width 46 height 23
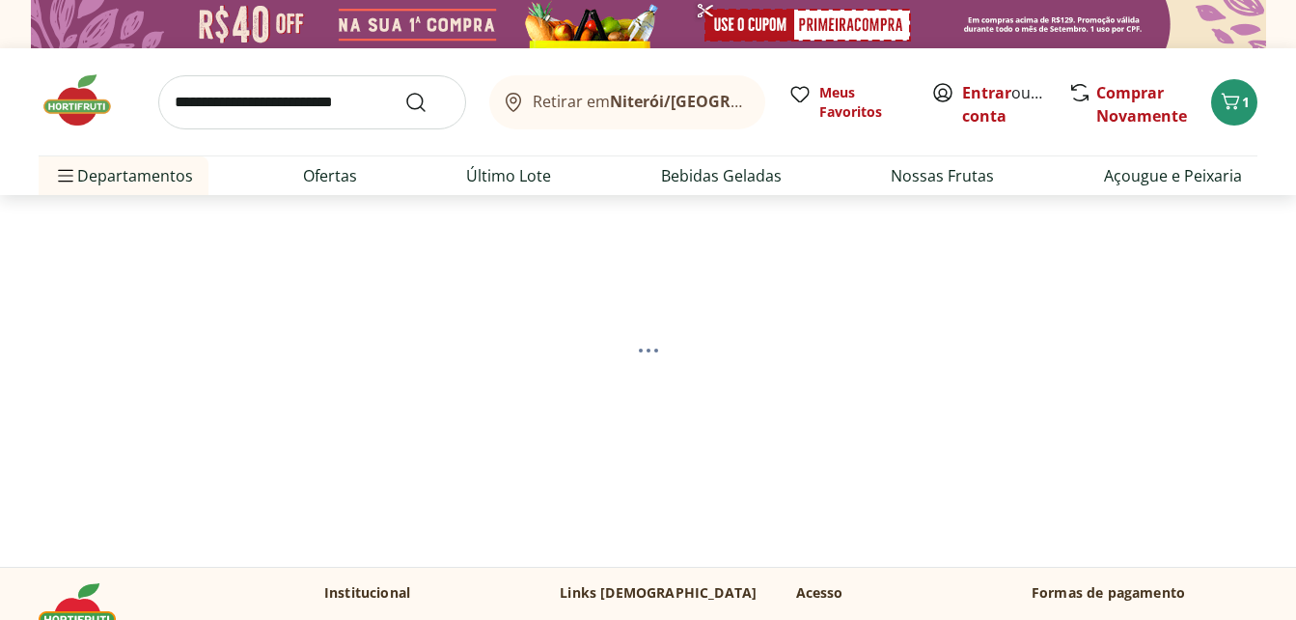
select select "**********"
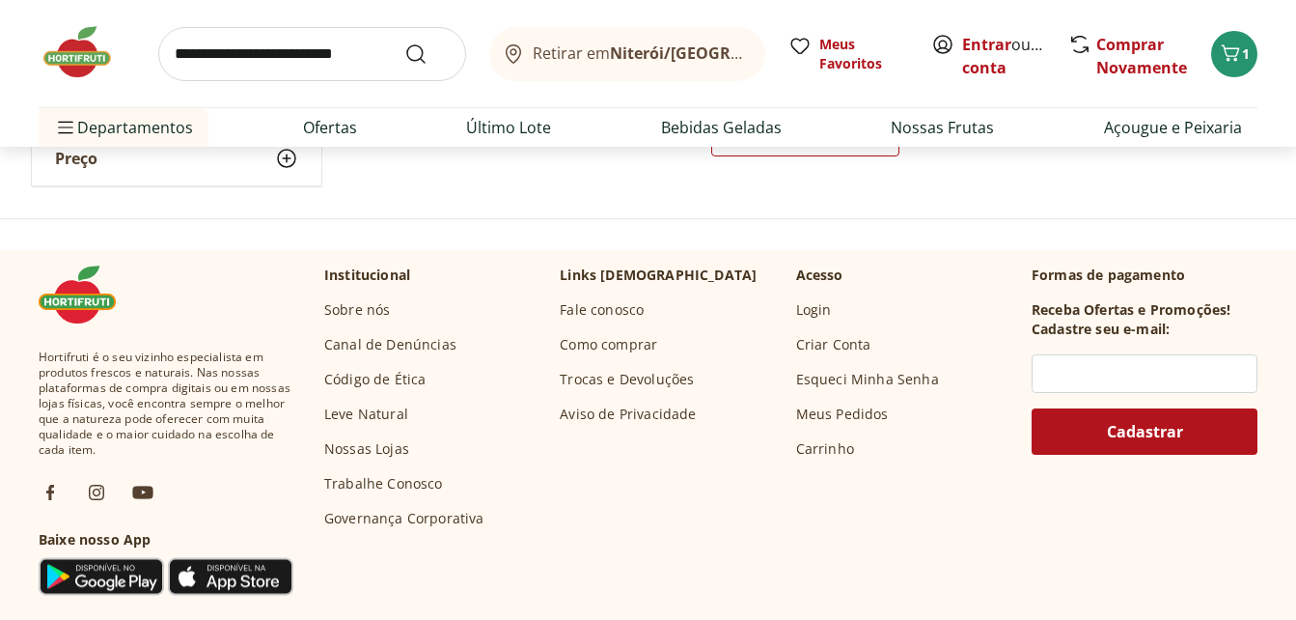
scroll to position [1351, 0]
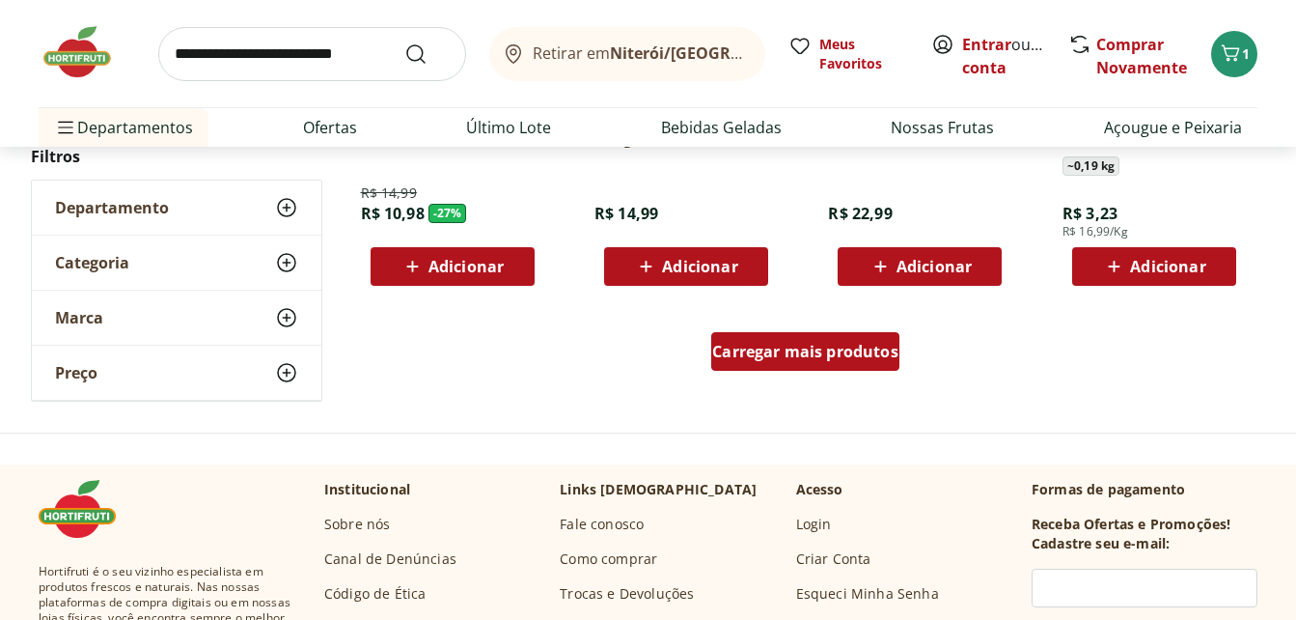
click at [758, 338] on div "Carregar mais produtos" at bounding box center [805, 351] width 188 height 39
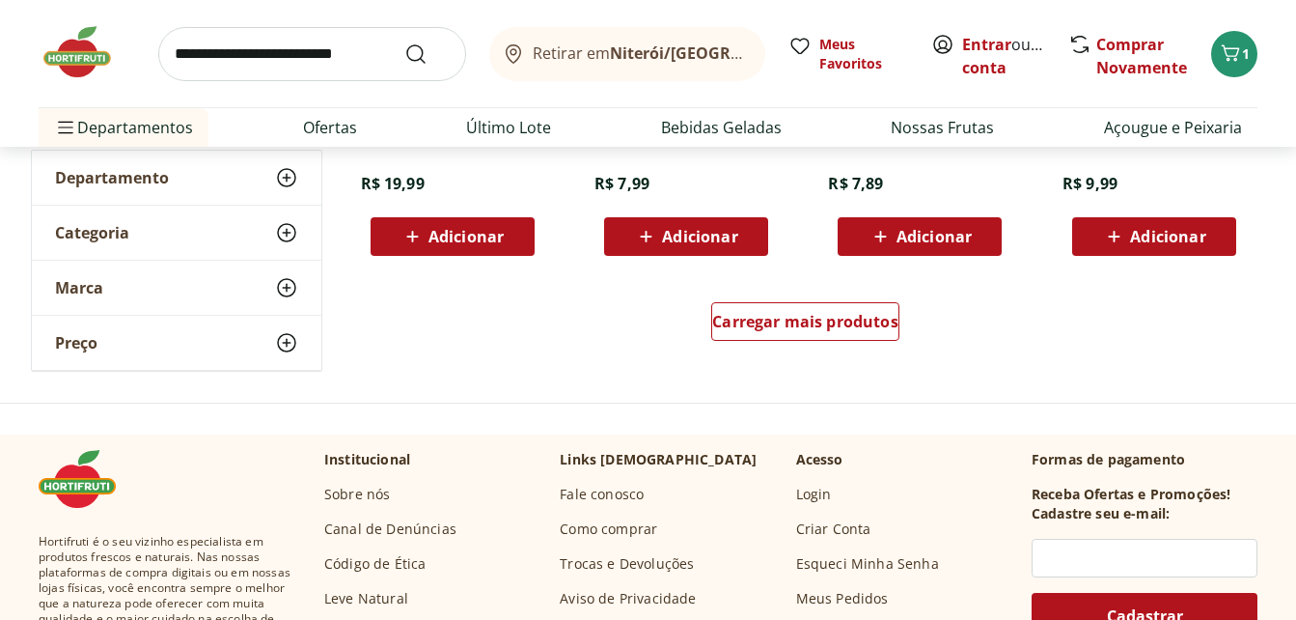
scroll to position [2606, 0]
